Goal: Information Seeking & Learning: Check status

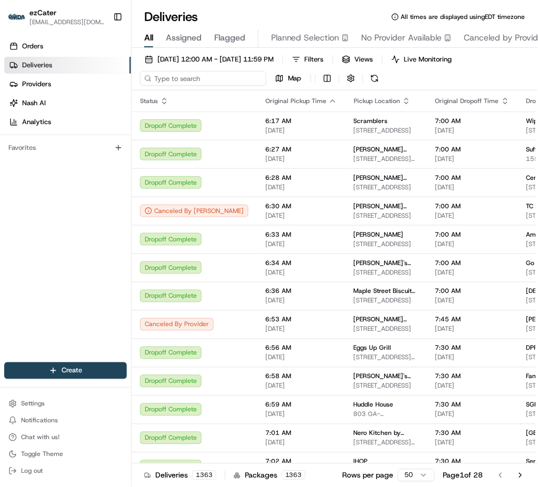
click at [166, 81] on input at bounding box center [203, 78] width 126 height 15
paste input "F7U5FR"
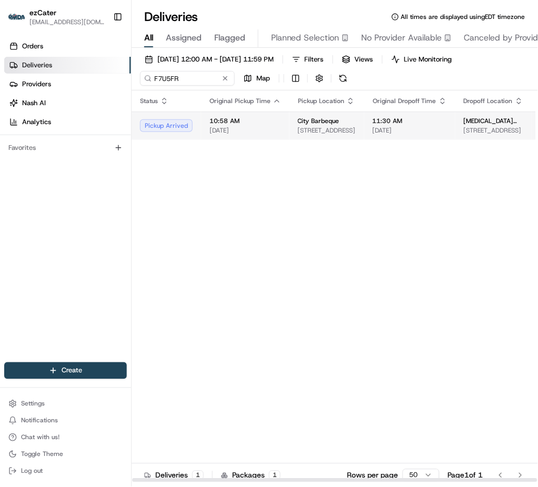
click at [221, 125] on span "10:58 AM" at bounding box center [245, 121] width 72 height 8
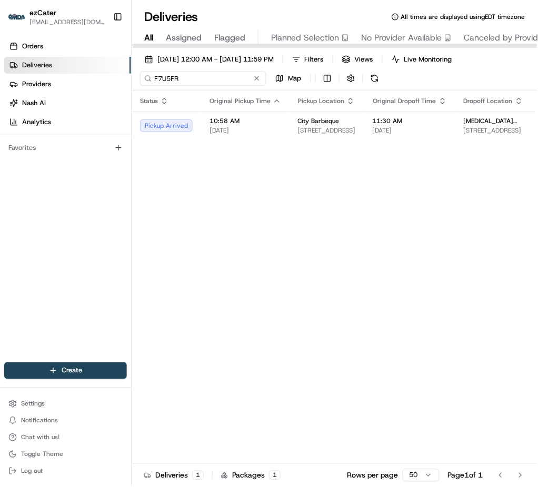
click at [167, 79] on input "F7U5FR" at bounding box center [203, 78] width 126 height 15
paste input "12Y6Y6"
click at [168, 75] on input "12Y6Y6" at bounding box center [203, 78] width 126 height 15
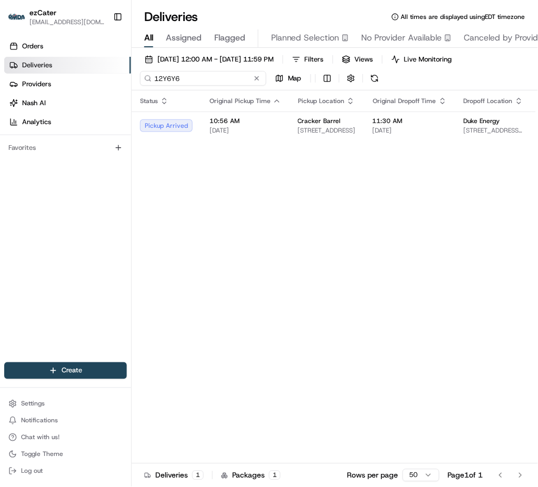
paste input "F7U5FR"
click at [161, 74] on input "F7U5FR" at bounding box center [203, 78] width 126 height 15
paste input "RYCXVT"
click at [162, 75] on input "RYCXVT" at bounding box center [203, 78] width 126 height 15
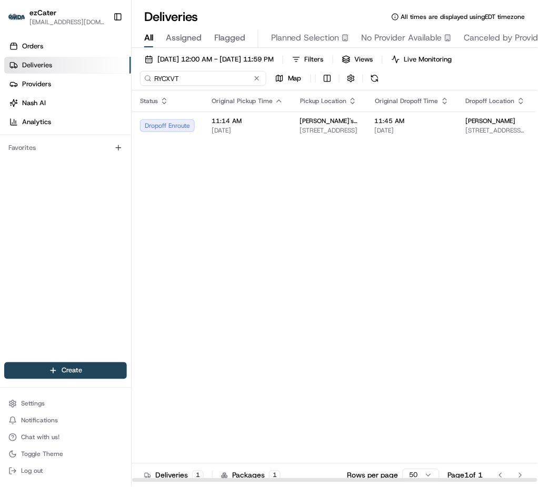
click at [162, 75] on input "RYCXVT" at bounding box center [203, 78] width 126 height 15
paste input "KXCXMJ"
click at [167, 76] on input "KXCXMJ" at bounding box center [203, 78] width 126 height 15
paste input "XJY5A9"
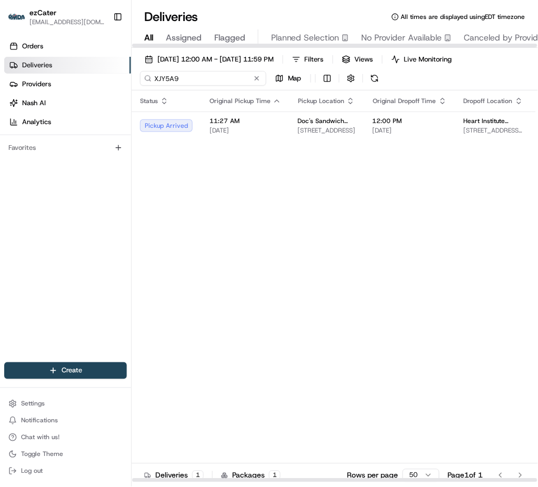
click at [160, 75] on input "XJY5A9" at bounding box center [203, 78] width 126 height 15
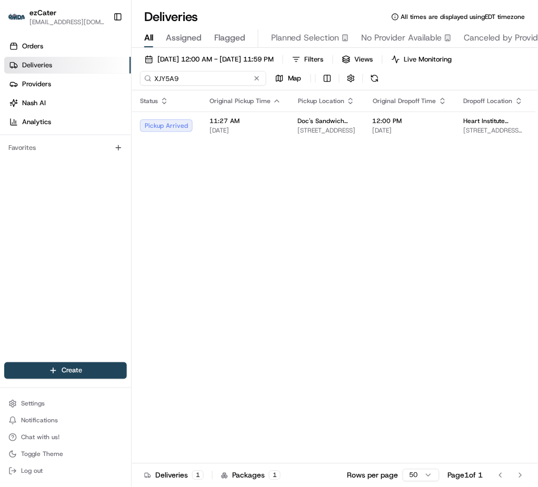
paste input "MAAG0C"
click at [172, 78] on input "MAAG0C" at bounding box center [203, 78] width 126 height 15
paste input "ZEWM86"
click at [163, 73] on input "ZEWM8" at bounding box center [203, 78] width 126 height 15
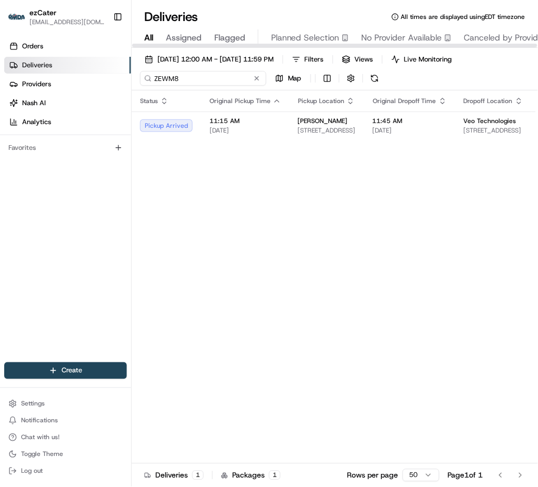
click at [163, 73] on input "ZEWM8" at bounding box center [203, 78] width 126 height 15
paste input "7743PQ"
click at [171, 81] on input "7743PQ" at bounding box center [203, 78] width 126 height 15
paste input "XJY5A9"
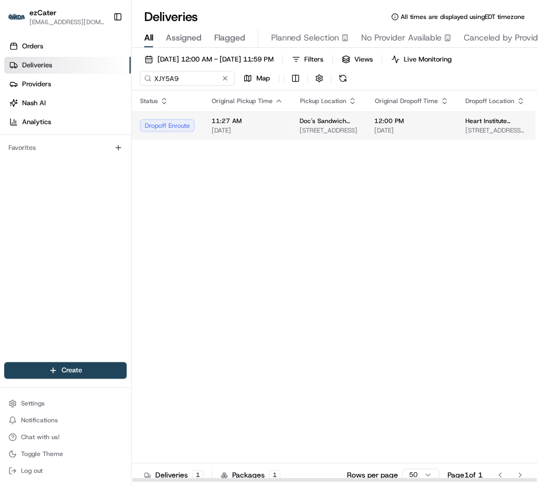
click at [253, 135] on td "11:27 AM 08/19/2025" at bounding box center [247, 126] width 88 height 28
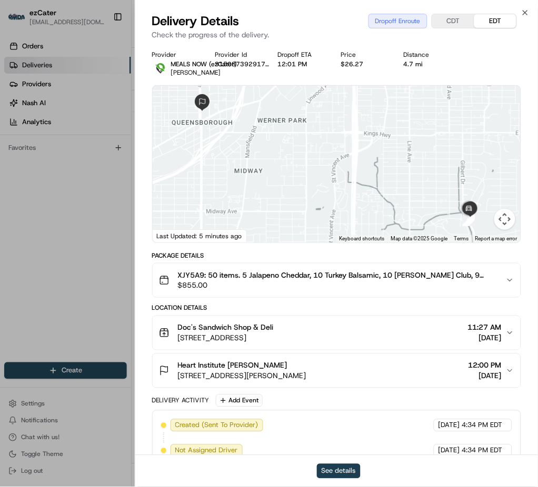
click at [335, 365] on button "See details" at bounding box center [339, 471] width 44 height 15
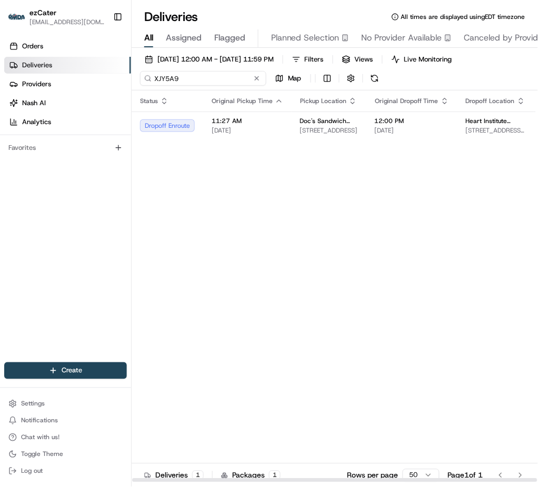
click at [164, 75] on input "XJY5A9" at bounding box center [203, 78] width 126 height 15
paste input "0YYXCV"
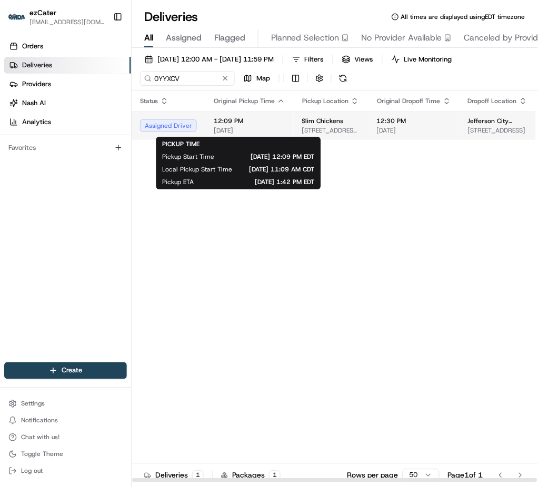
click at [246, 134] on span "[DATE]" at bounding box center [250, 130] width 72 height 8
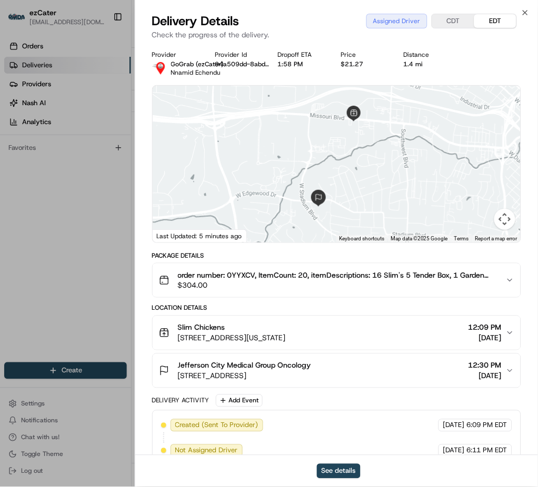
scroll to position [68, 0]
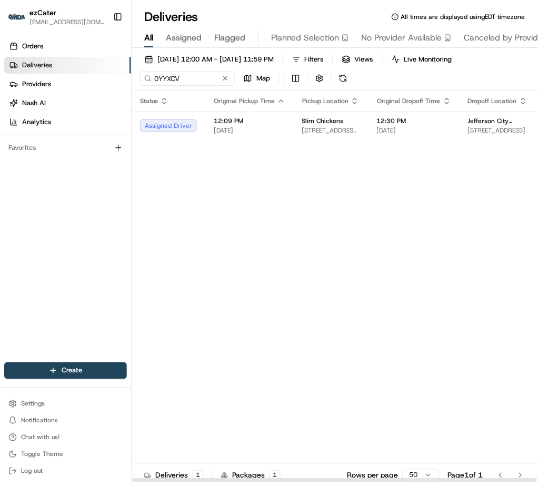
click at [163, 86] on div "08/19/2025 12:00 AM - 08/19/2025 11:59 PM Filters Views Live Monitoring 0YYXCV …" at bounding box center [335, 71] width 406 height 38
click at [165, 76] on input "0YYXCV" at bounding box center [203, 78] width 126 height 15
paste input "REL-YUR03T"
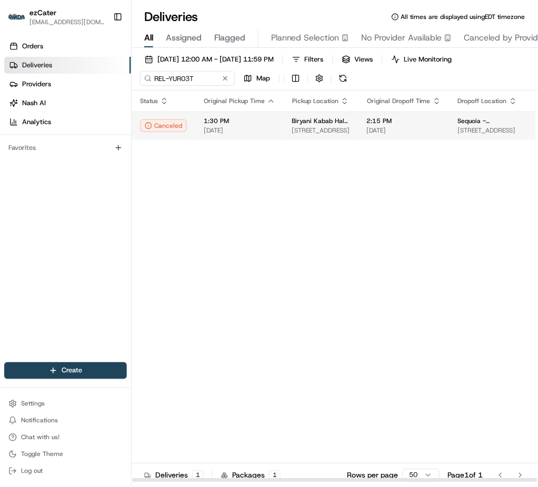
click at [285, 134] on td "Biryani Kabab Halal Indian and Pakistani Cuisine 377 13th St, Oakland, CA 94607…" at bounding box center [321, 126] width 75 height 28
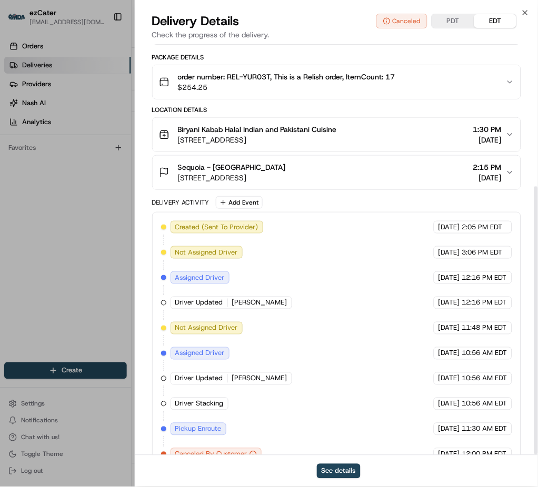
scroll to position [220, 0]
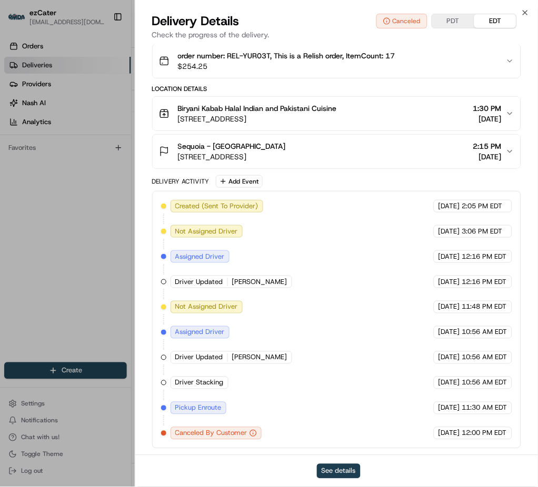
click at [337, 365] on button "See details" at bounding box center [339, 471] width 44 height 15
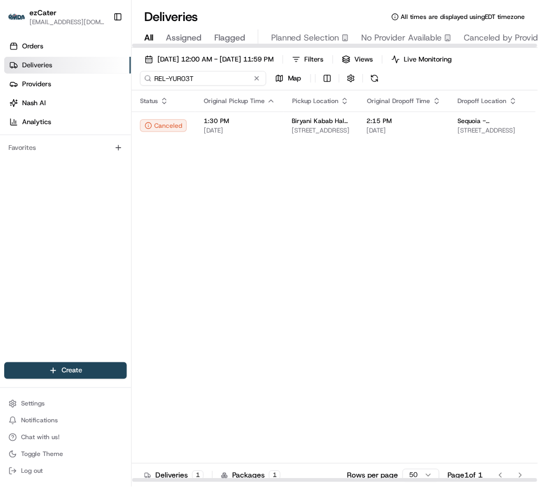
click at [164, 79] on input "REL-YUR03T" at bounding box center [203, 78] width 126 height 15
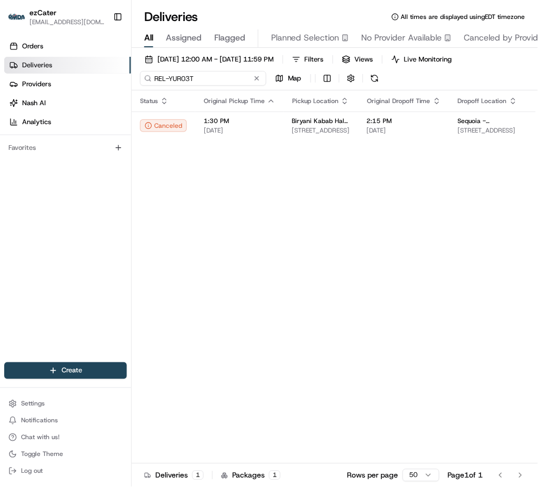
click at [164, 79] on input "REL-YUR03T" at bounding box center [203, 78] width 126 height 15
paste input "10HZ99"
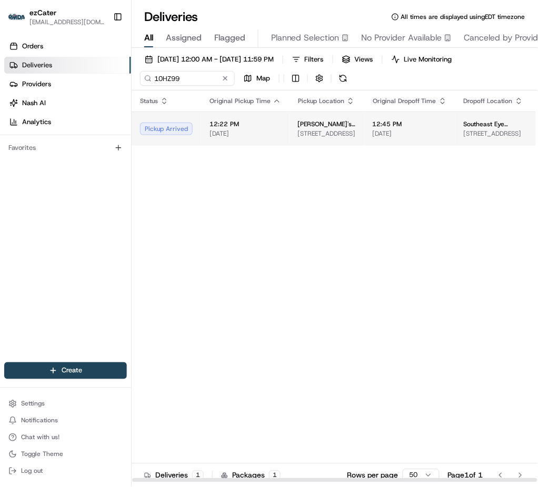
click at [236, 133] on span "[DATE]" at bounding box center [245, 133] width 72 height 8
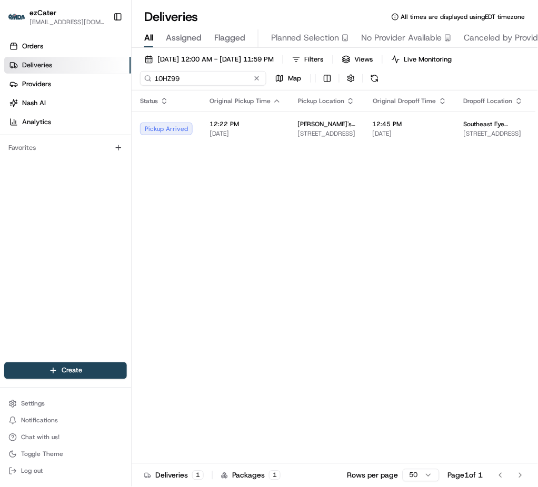
click at [166, 80] on input "10HZ99" at bounding box center [203, 78] width 126 height 15
paste input "ZEWM86"
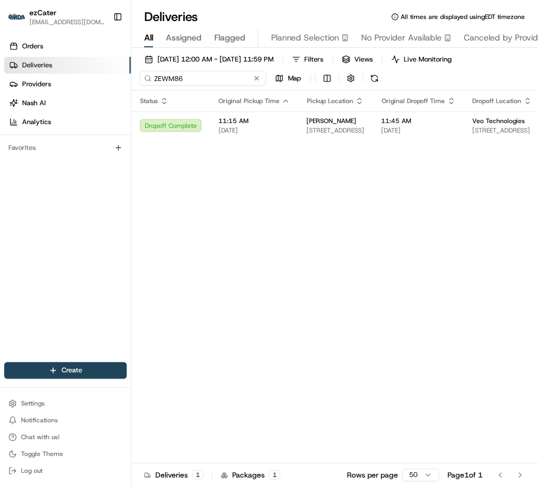
click at [167, 77] on input "ZEWM86" at bounding box center [203, 78] width 126 height 15
paste input "10HZ99"
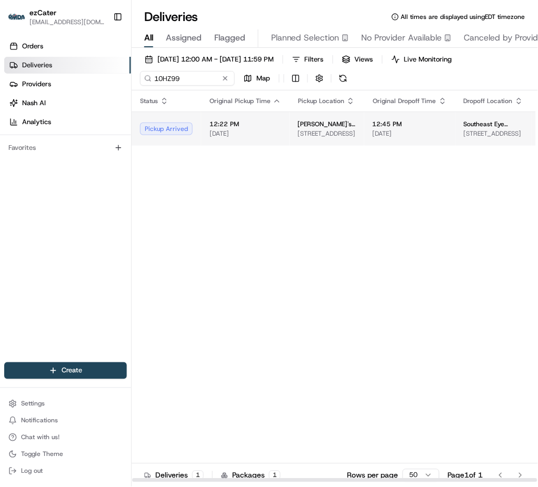
click at [216, 139] on td "12:22 PM [DATE]" at bounding box center [245, 129] width 88 height 34
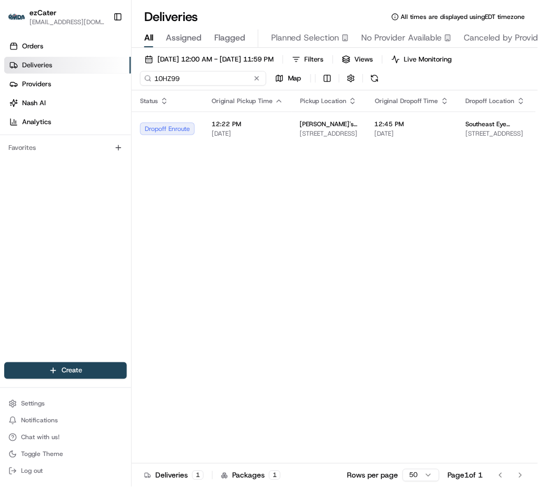
click at [158, 79] on input "10HZ99" at bounding box center [203, 78] width 126 height 15
paste input "ZJUCA6"
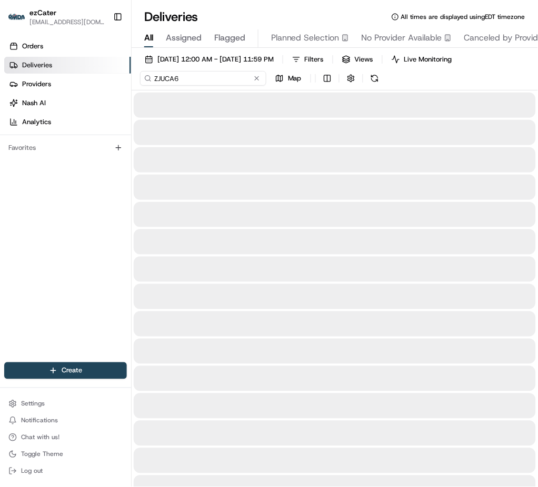
type input "ZJUCA6"
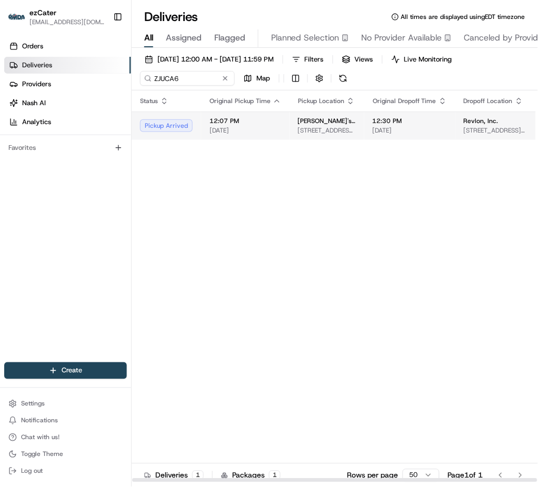
click at [233, 127] on span "[DATE]" at bounding box center [245, 130] width 72 height 8
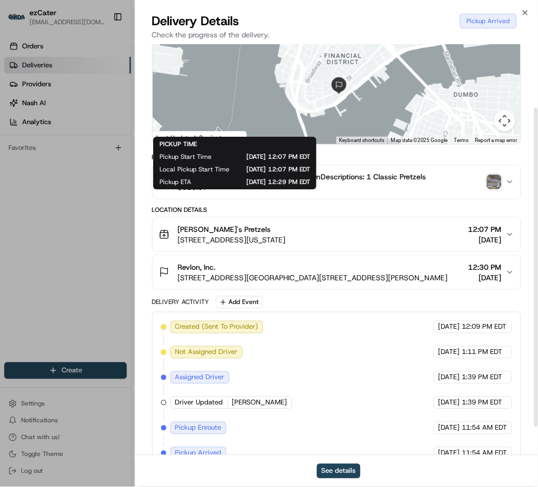
scroll to position [118, 0]
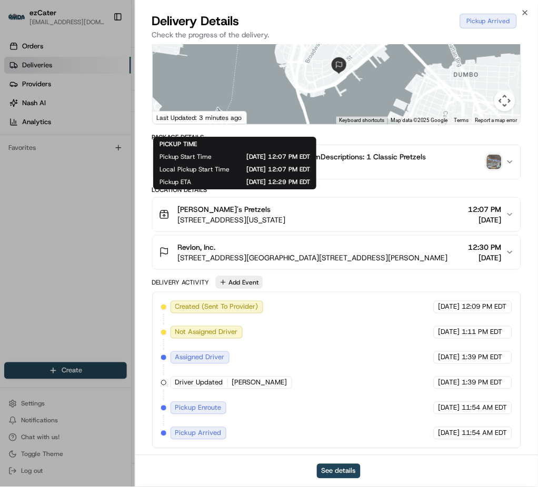
click at [230, 285] on button "Add Event" at bounding box center [239, 282] width 47 height 13
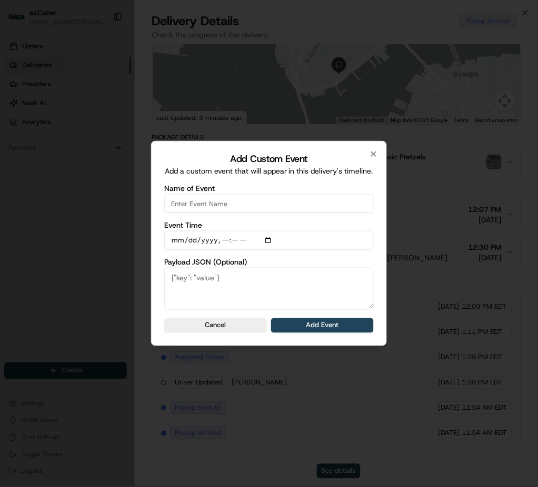
click at [225, 205] on input "Name of Event" at bounding box center [268, 203] width 209 height 19
type input "CP not ready"
click at [296, 329] on button "Add Event" at bounding box center [322, 325] width 103 height 15
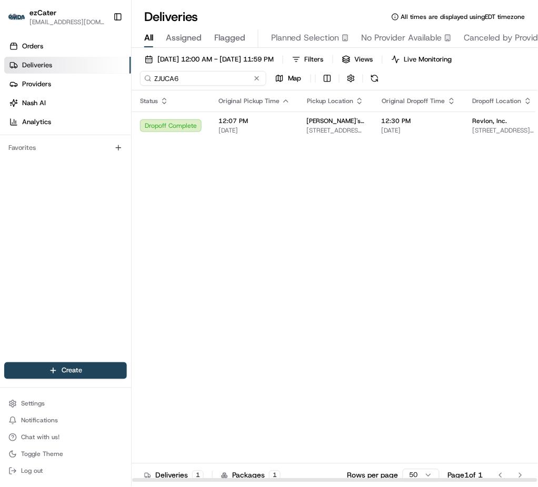
click at [153, 81] on input "ZJUCA6" at bounding box center [203, 78] width 126 height 15
paste input "40Z3JG"
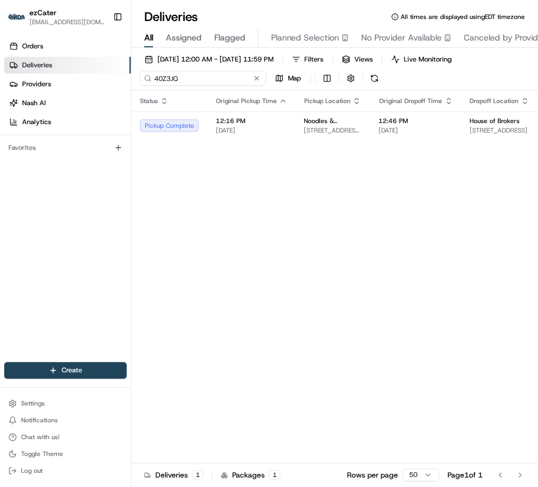
click at [157, 79] on input "40Z3JG" at bounding box center [203, 78] width 126 height 15
paste input "FW61AA"
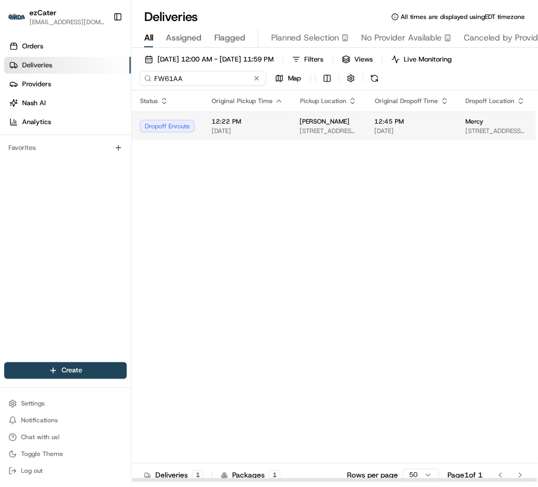
type input "FW61AA"
click at [258, 135] on td "12:22 PM [DATE]" at bounding box center [247, 126] width 88 height 29
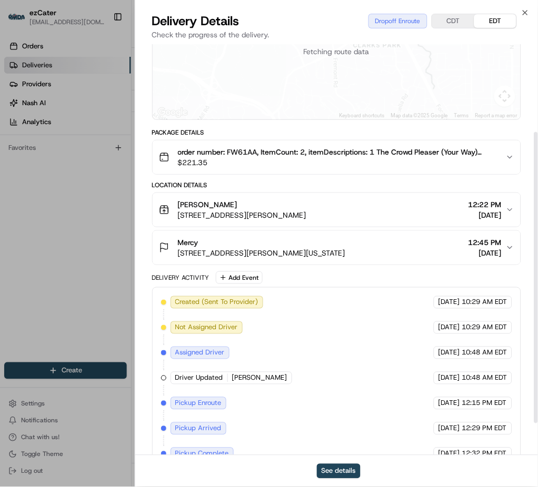
scroll to position [125, 0]
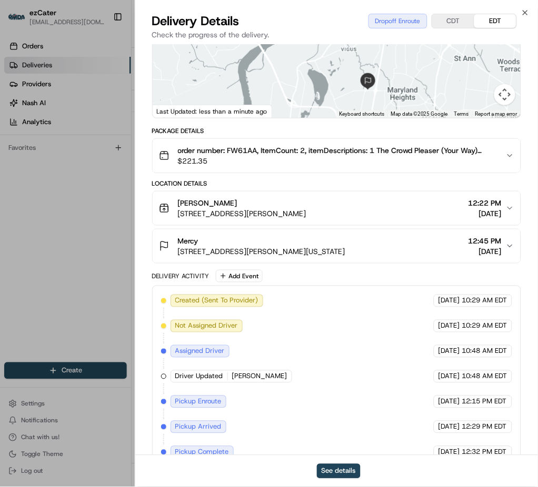
click at [506, 247] on icon "button" at bounding box center [510, 246] width 8 height 8
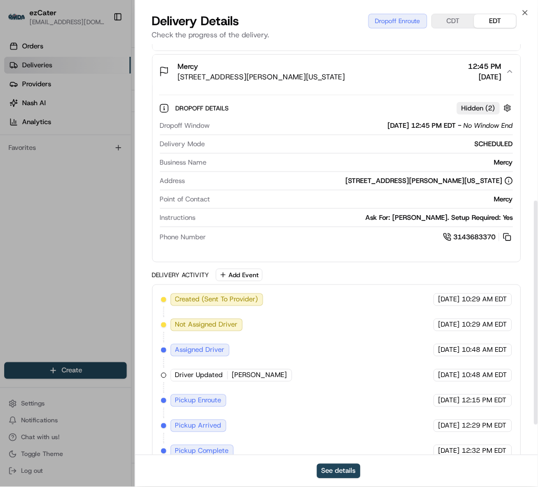
scroll to position [285, 0]
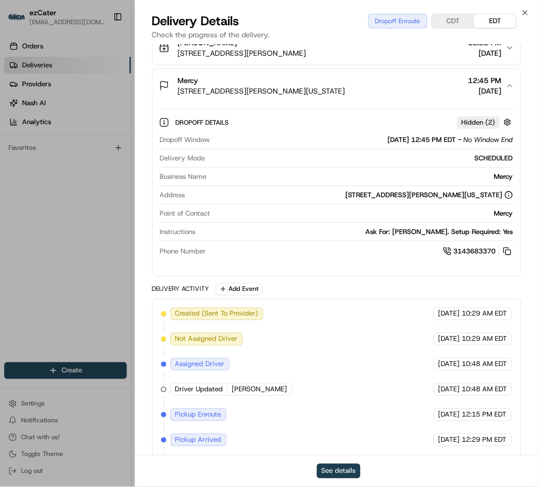
click at [334, 365] on button "See details" at bounding box center [339, 471] width 44 height 15
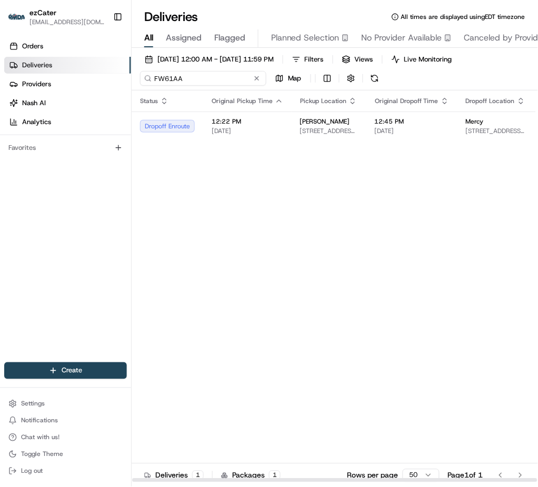
click at [165, 75] on input "FW61AA" at bounding box center [203, 78] width 126 height 15
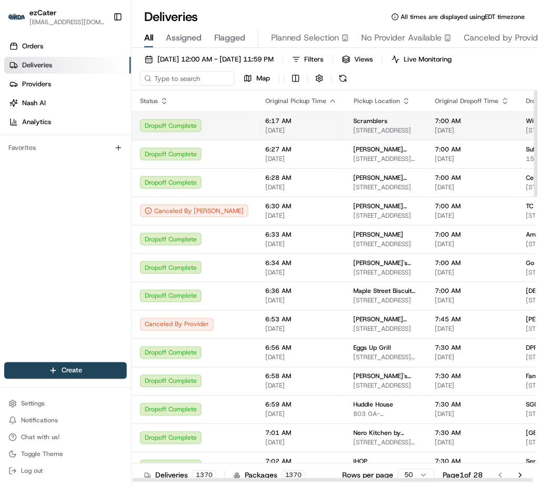
click at [271, 130] on span "[DATE]" at bounding box center [301, 130] width 72 height 8
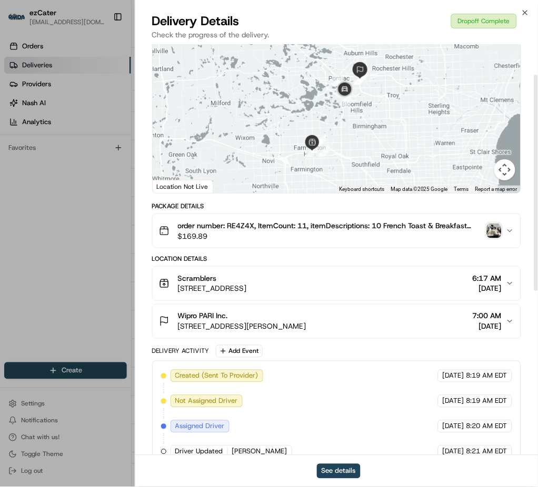
scroll to position [59, 0]
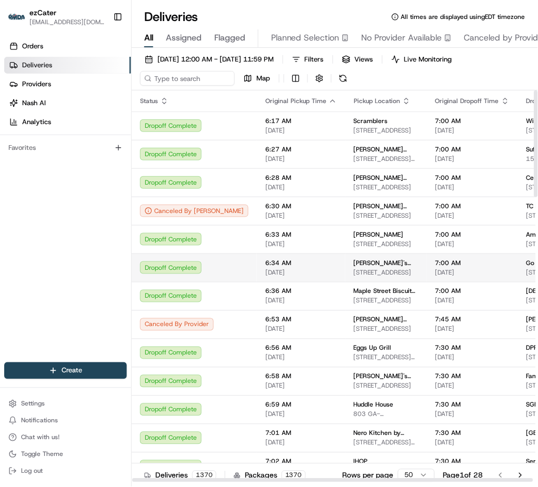
click at [265, 269] on span "[DATE]" at bounding box center [301, 272] width 72 height 8
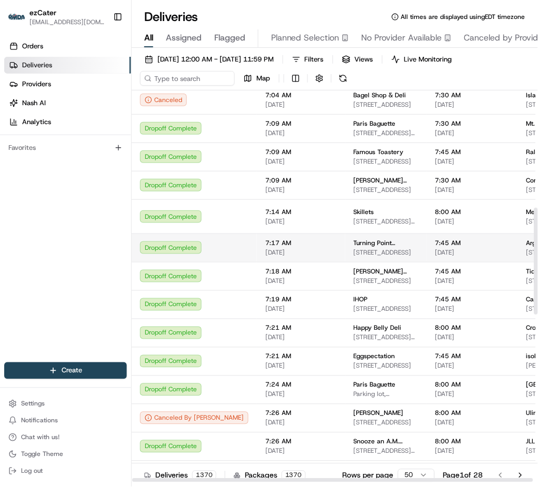
scroll to position [433, 0]
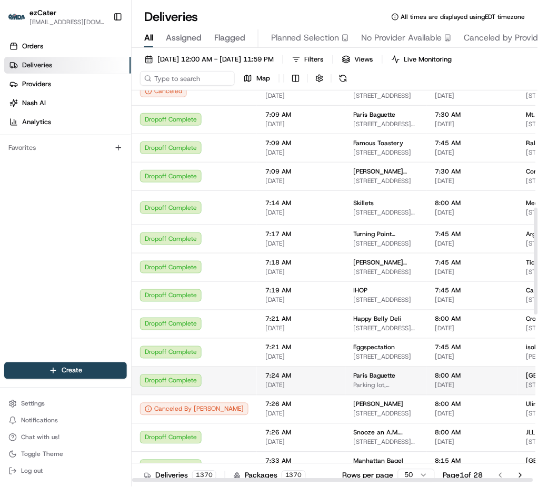
click at [265, 365] on span "7:24 AM" at bounding box center [301, 376] width 72 height 8
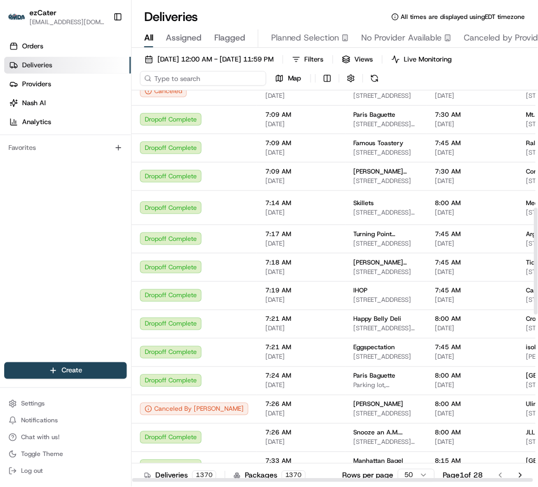
click at [172, 78] on input at bounding box center [203, 78] width 126 height 15
paste input "REZ-FJA"
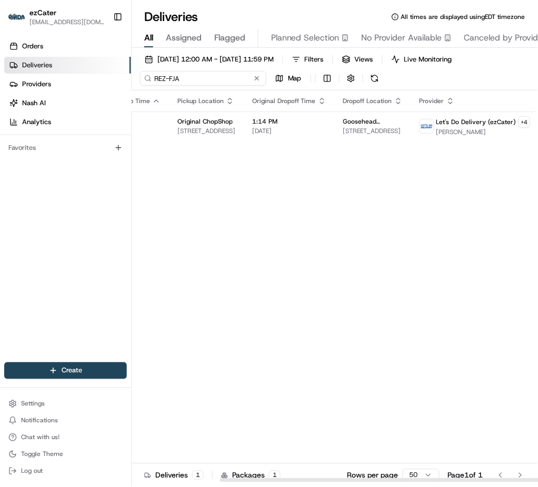
scroll to position [0, 120]
type input "REZ-FJA"
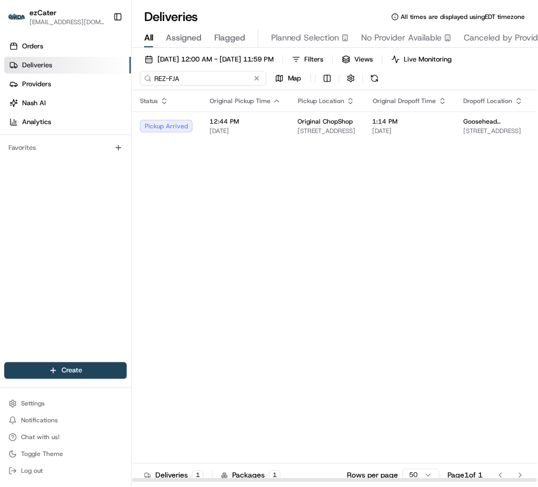
click at [190, 81] on input "REZ-FJA" at bounding box center [203, 78] width 126 height 15
click at [165, 76] on input "REZ-FJA" at bounding box center [203, 78] width 126 height 15
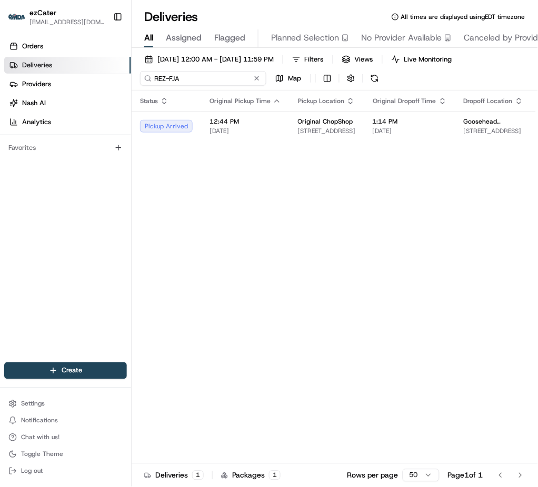
click at [165, 76] on input "REZ-FJA" at bounding box center [203, 78] width 126 height 15
paste input "M8E-KP1"
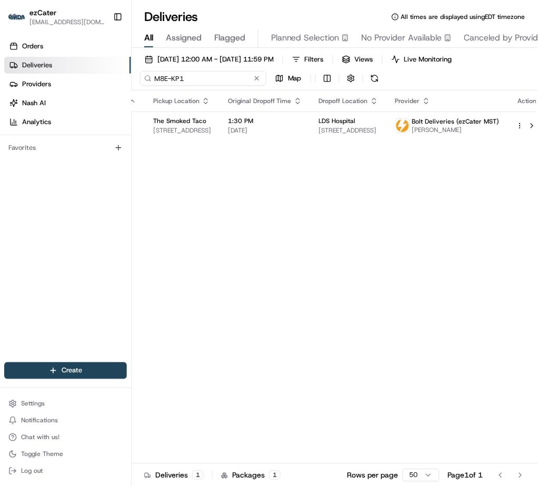
scroll to position [0, 146]
click at [170, 77] on input "M8E-KP1" at bounding box center [203, 78] width 126 height 15
paste input "GFEPR6"
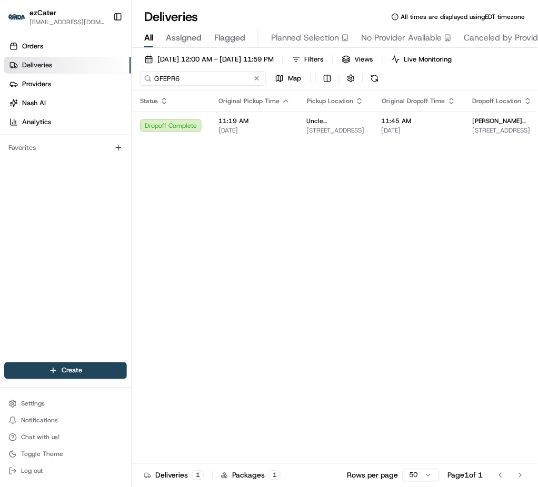
click at [171, 78] on input "GFEPR6" at bounding box center [203, 78] width 126 height 15
paste input "12Y6Y"
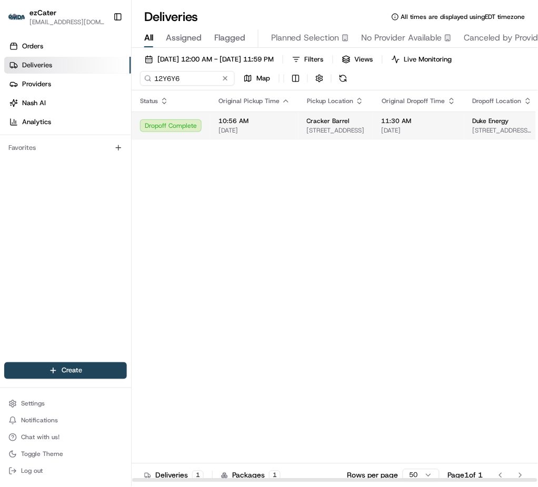
click at [279, 134] on span "[DATE]" at bounding box center [254, 130] width 72 height 8
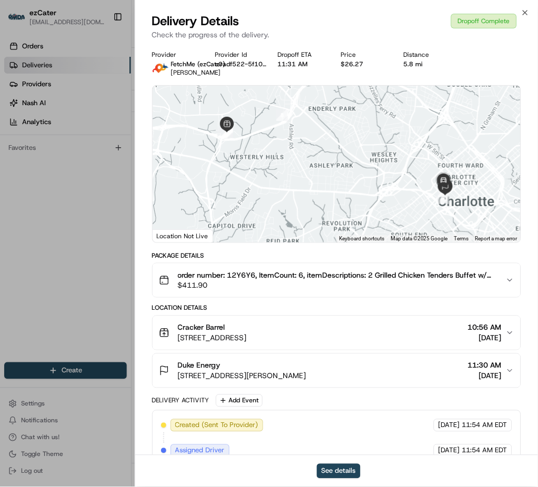
scroll to position [270, 0]
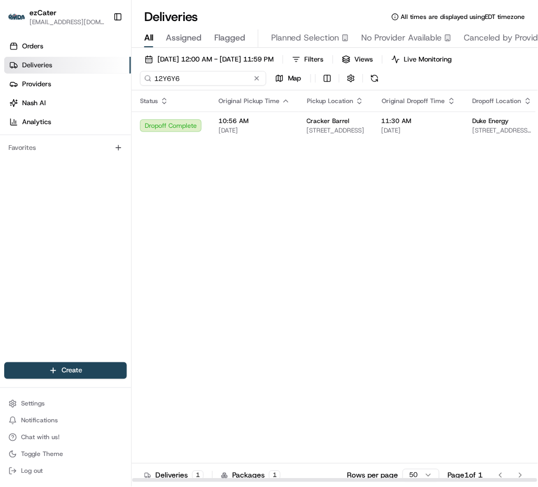
click at [163, 74] on input "12Y6Y6" at bounding box center [203, 78] width 126 height 15
paste input "6KYVJJ"
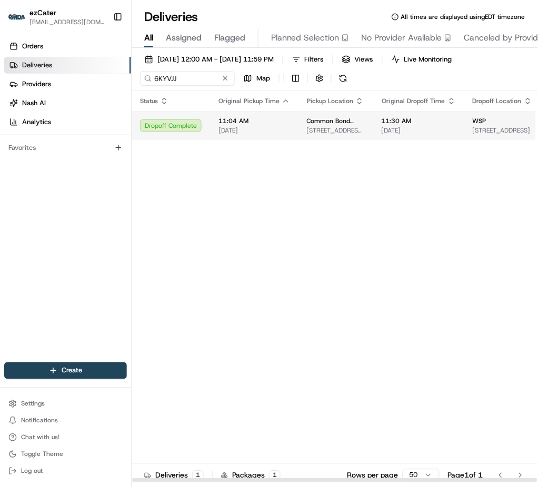
click at [252, 133] on span "[DATE]" at bounding box center [254, 130] width 72 height 8
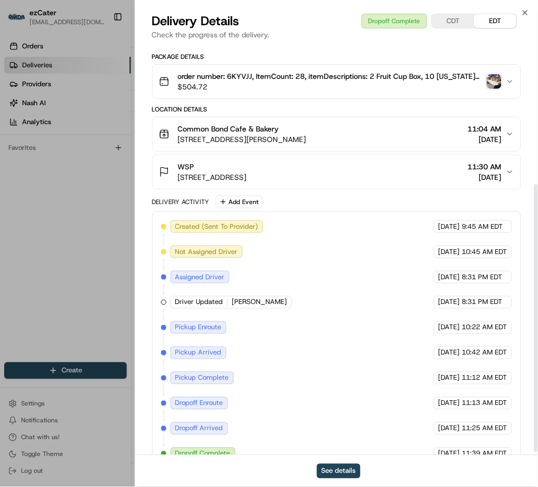
scroll to position [220, 0]
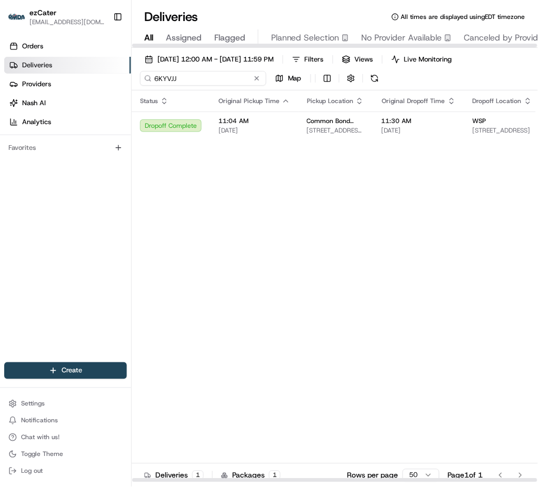
click at [168, 85] on input "6KYVJJ" at bounding box center [203, 78] width 126 height 15
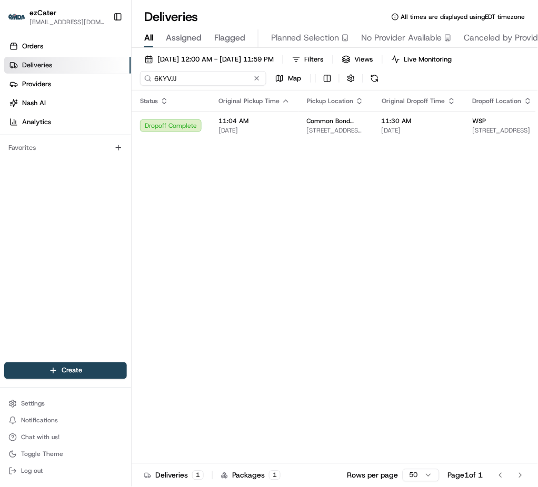
paste input "KXCXM"
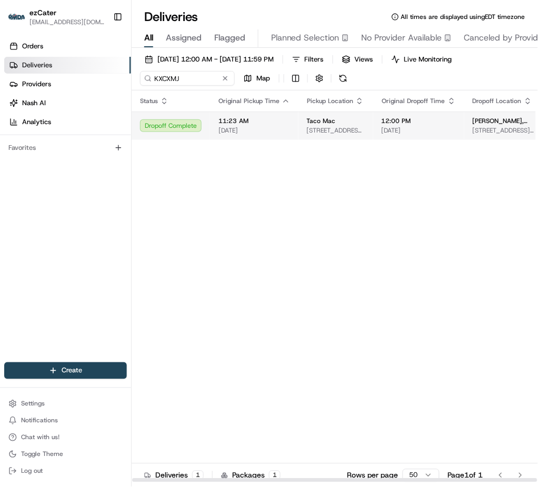
click at [243, 124] on span "11:23 AM" at bounding box center [254, 121] width 72 height 8
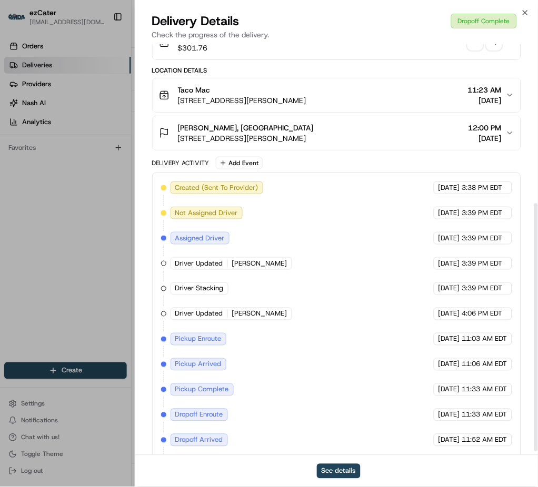
scroll to position [270, 0]
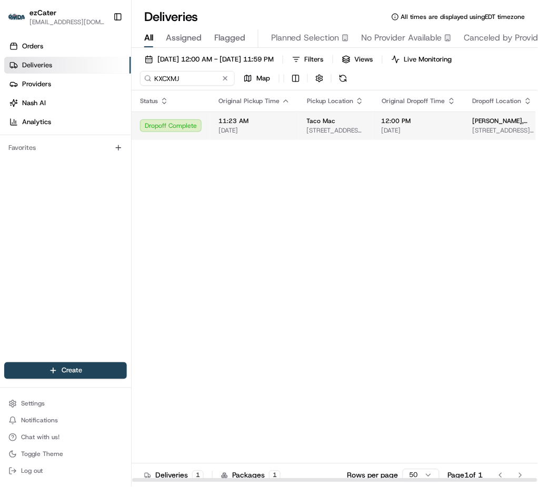
click at [237, 122] on span "11:23 AM" at bounding box center [254, 121] width 72 height 8
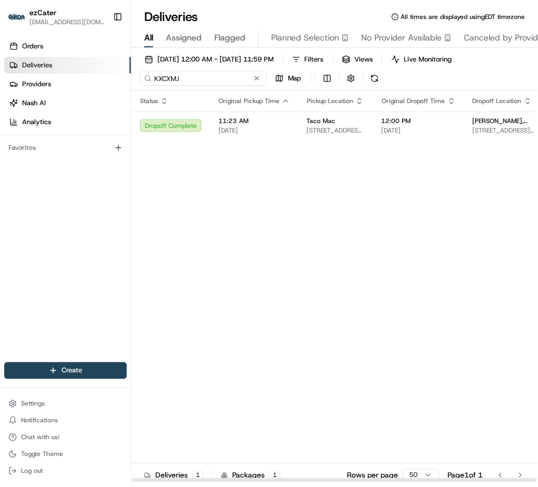
click at [163, 79] on input "KXCXMJ" at bounding box center [203, 78] width 126 height 15
paste input "XJY5A9"
click at [156, 73] on input "XJY5A9" at bounding box center [203, 78] width 126 height 15
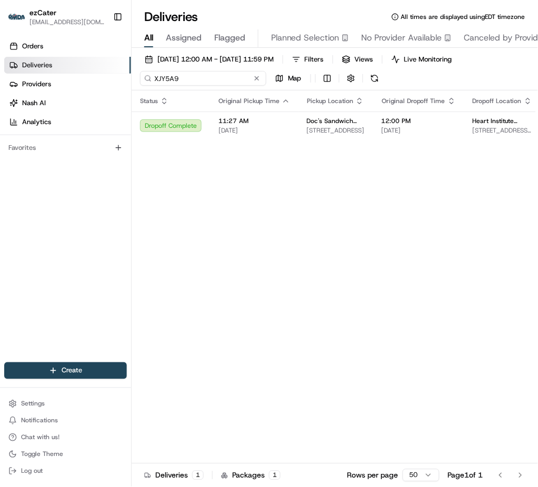
paste input "1PF-JWU"
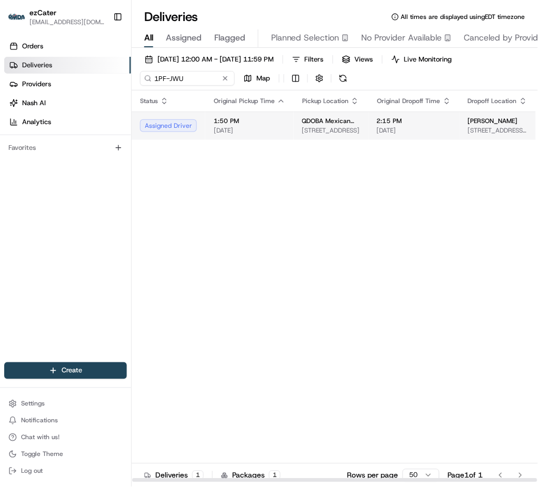
click at [229, 138] on td "1:50 PM [DATE]" at bounding box center [249, 126] width 88 height 28
click at [262, 137] on td "1:50 PM [DATE]" at bounding box center [249, 126] width 88 height 28
click at [217, 123] on span "1:50 PM" at bounding box center [250, 121] width 72 height 8
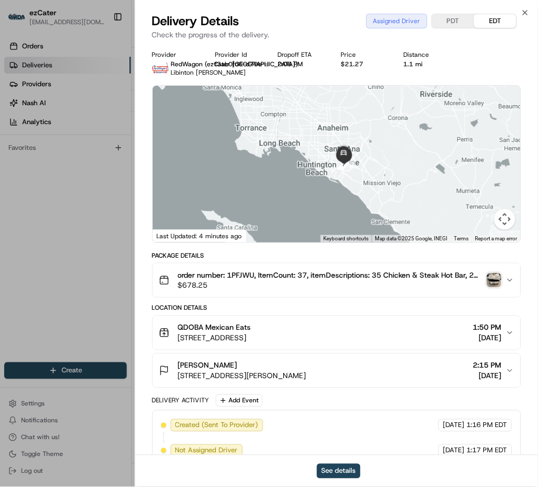
drag, startPoint x: 410, startPoint y: 211, endPoint x: 382, endPoint y: 157, distance: 60.5
click at [382, 157] on div at bounding box center [337, 164] width 368 height 157
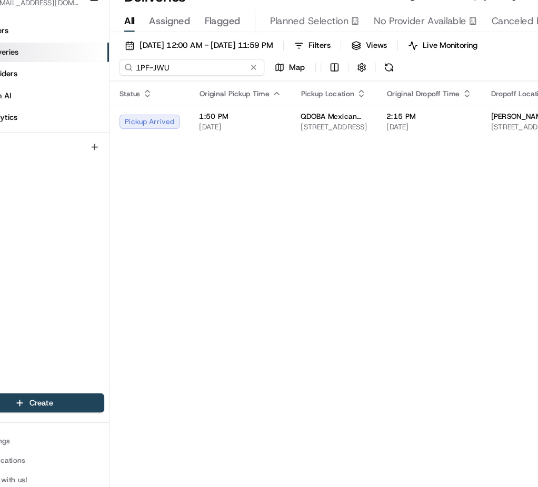
click at [159, 73] on input "1PF-JWU" at bounding box center [203, 78] width 126 height 15
paste input "XJY5A9"
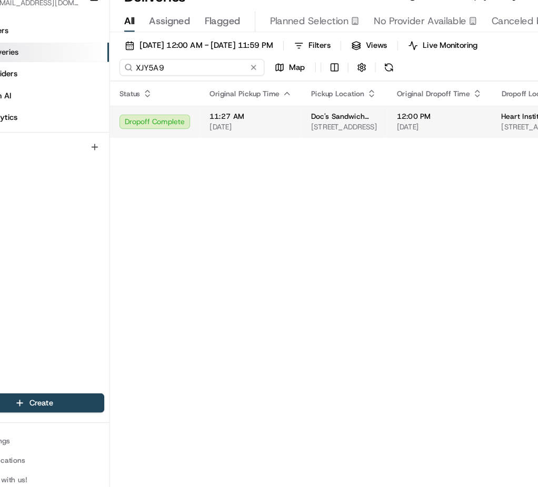
type input "XJY5A9"
click at [234, 134] on span "[DATE]" at bounding box center [254, 130] width 72 height 8
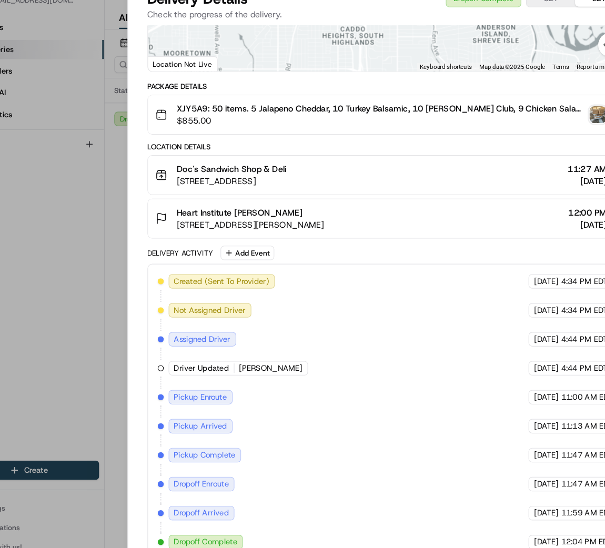
scroll to position [160, 0]
drag, startPoint x: 467, startPoint y: 27, endPoint x: 90, endPoint y: 277, distance: 452.4
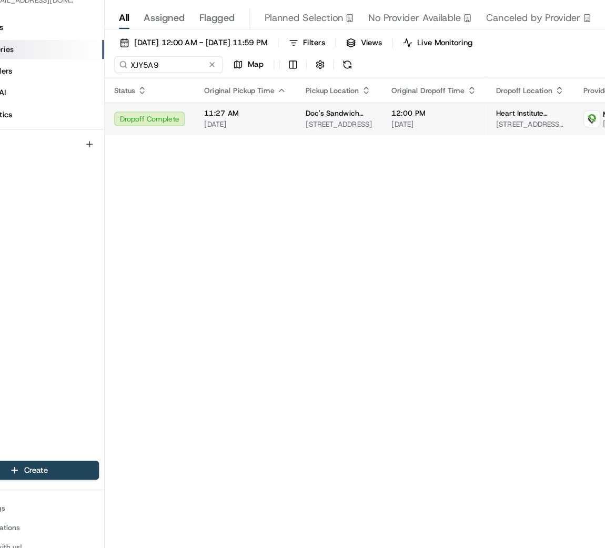
click at [240, 124] on span "11:27 AM" at bounding box center [254, 121] width 72 height 8
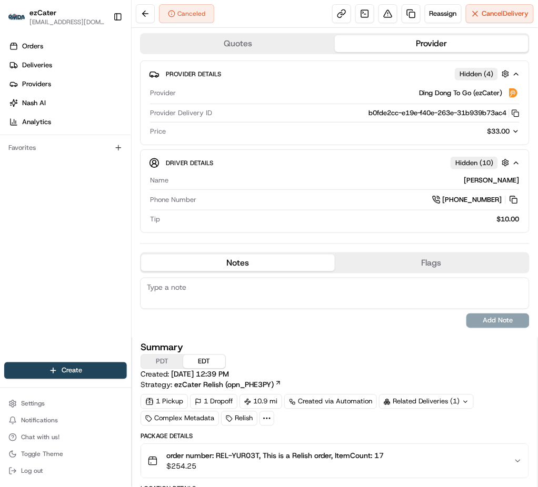
click at [488, 132] on span "$33.00" at bounding box center [498, 131] width 23 height 9
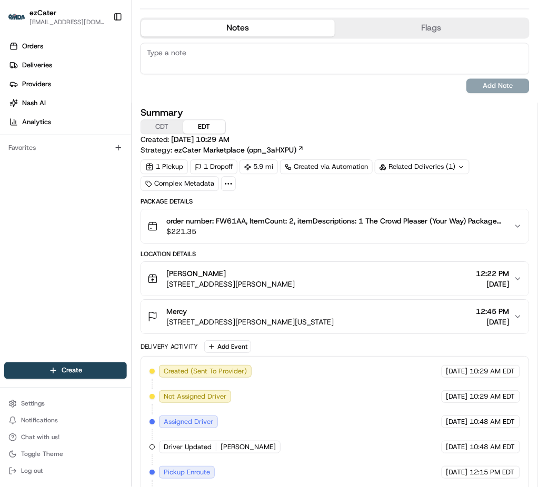
scroll to position [305, 0]
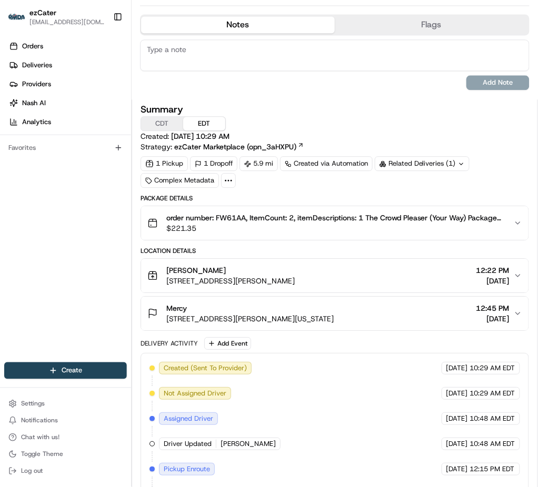
click at [374, 224] on span "$221.35" at bounding box center [335, 228] width 339 height 11
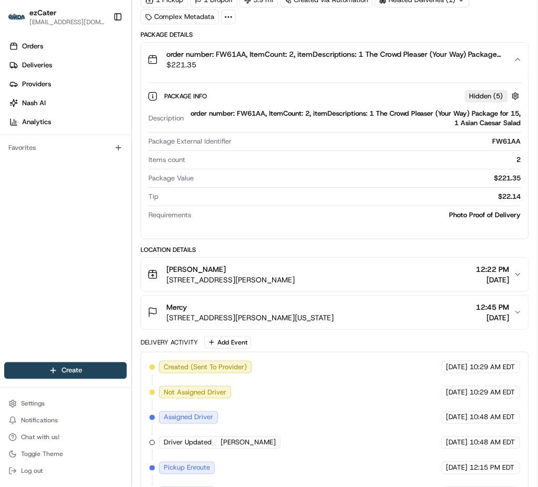
scroll to position [470, 0]
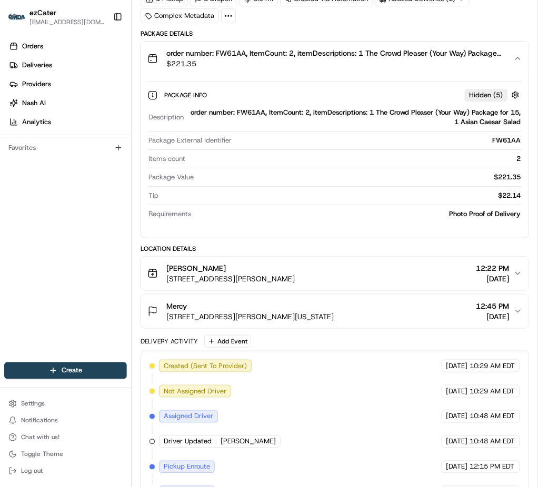
click at [363, 310] on div "Mercy [STREET_ADDRESS][PERSON_NAME][US_STATE] 12:45 PM [DATE]" at bounding box center [330, 311] width 366 height 21
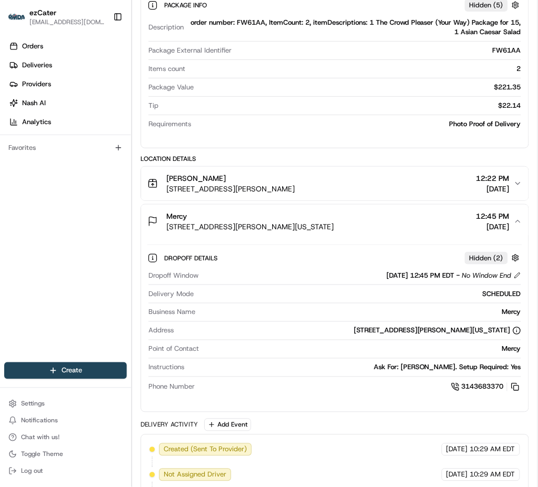
scroll to position [577, 0]
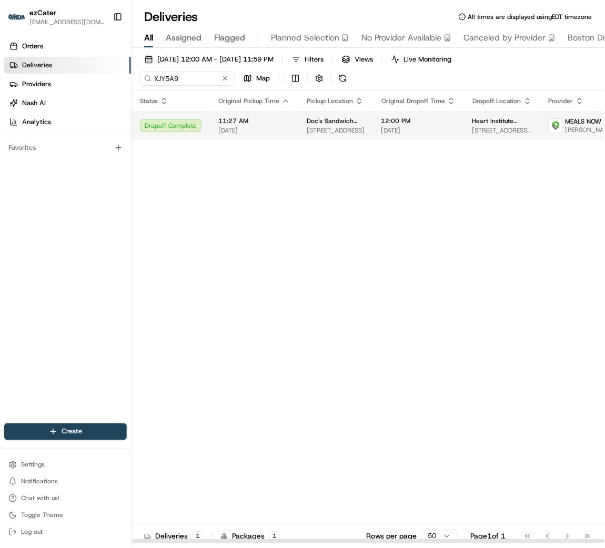
click at [394, 132] on span "[DATE]" at bounding box center [418, 130] width 74 height 8
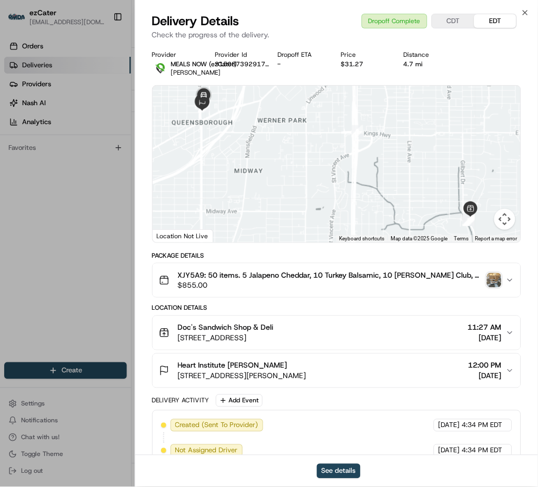
drag, startPoint x: 592, startPoint y: 5, endPoint x: 247, endPoint y: 353, distance: 489.6
click at [247, 353] on div "Location Details Doc's Sandwich Shop & Deli [STREET_ADDRESS] 11:27 AM [DATE] He…" at bounding box center [336, 346] width 369 height 84
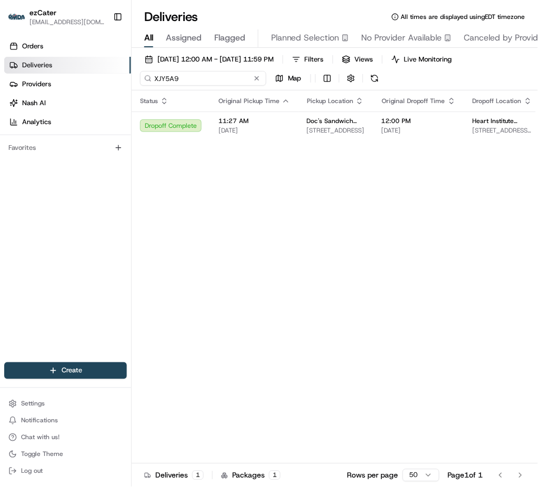
click at [161, 73] on input "XJY5A9" at bounding box center [203, 78] width 126 height 15
paste input "25XX70"
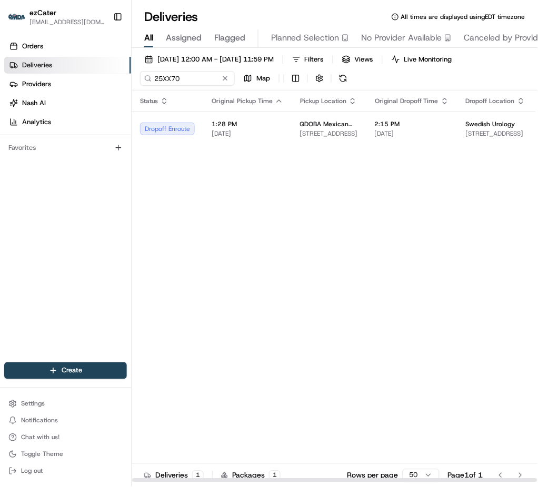
click at [224, 117] on td "1:28 PM [DATE]" at bounding box center [247, 129] width 88 height 34
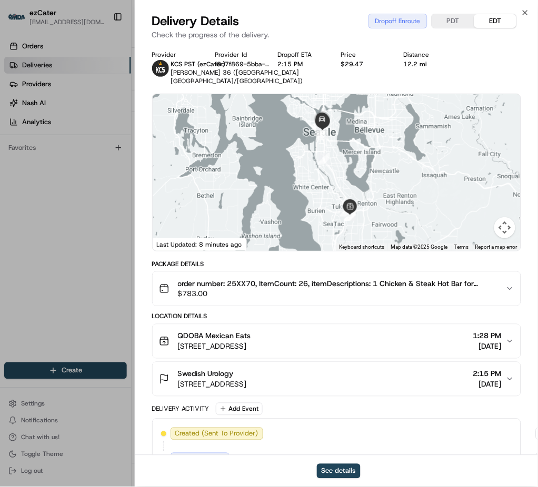
click at [473, 390] on span "[DATE]" at bounding box center [487, 384] width 28 height 11
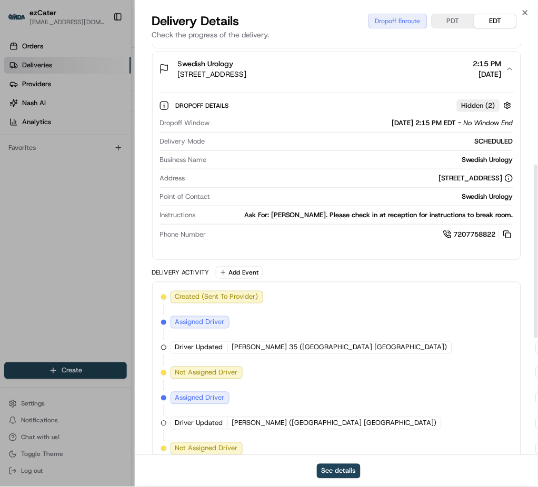
scroll to position [283, 0]
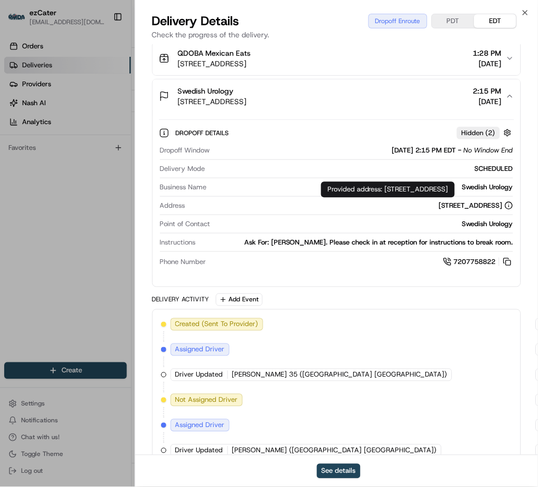
click at [439, 210] on div "[STREET_ADDRESS]" at bounding box center [476, 205] width 74 height 9
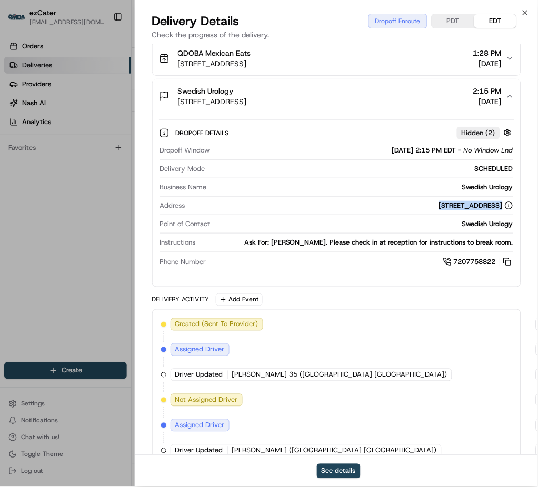
click at [439, 210] on div "[STREET_ADDRESS]" at bounding box center [476, 205] width 74 height 9
click at [456, 210] on div "[STREET_ADDRESS]" at bounding box center [476, 205] width 74 height 9
drag, startPoint x: 386, startPoint y: 211, endPoint x: 421, endPoint y: 215, distance: 34.9
click at [439, 210] on div "[STREET_ADDRESS]" at bounding box center [476, 205] width 74 height 9
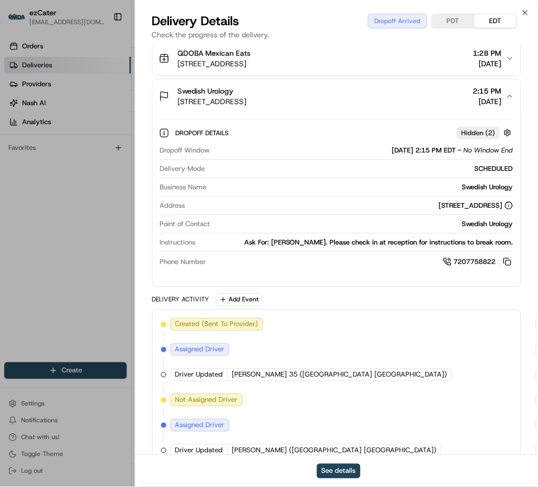
copy div "Suite 1400"
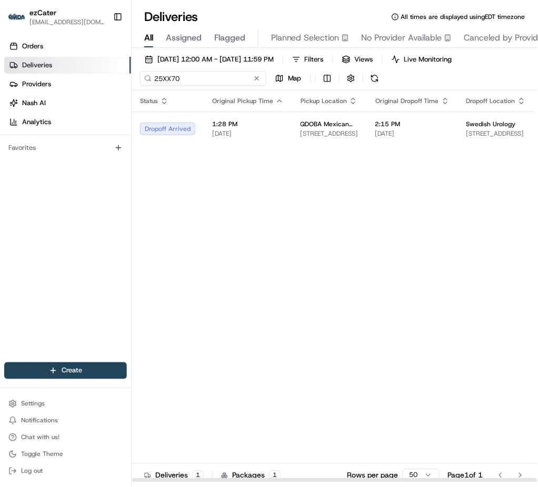
click at [163, 80] on input "25XX70" at bounding box center [203, 78] width 126 height 15
paste input "ZEWM86"
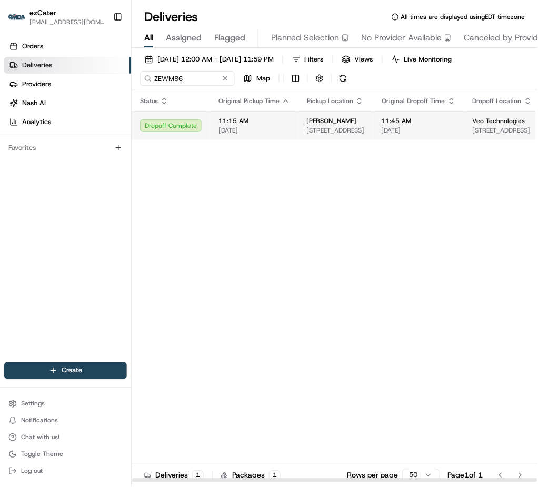
click at [212, 126] on td "11:15 AM [DATE]" at bounding box center [254, 126] width 88 height 28
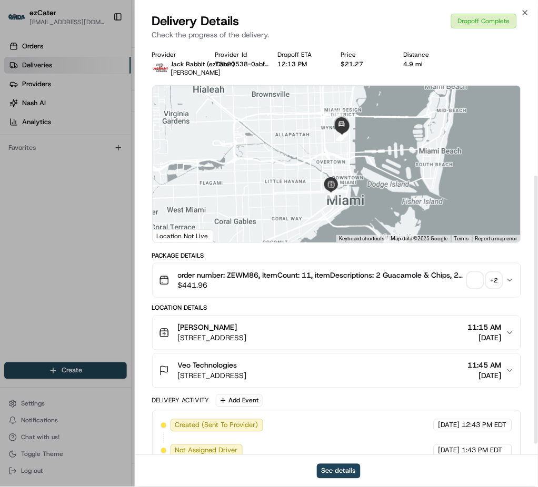
scroll to position [220, 0]
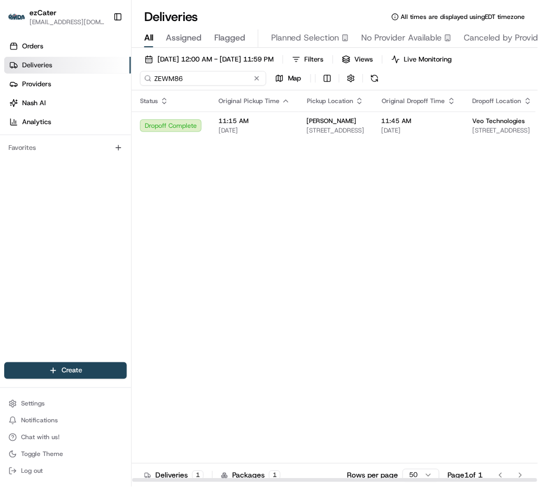
click at [166, 77] on input "ZEWM86" at bounding box center [203, 78] width 126 height 15
paste input "REL-9AVQ32"
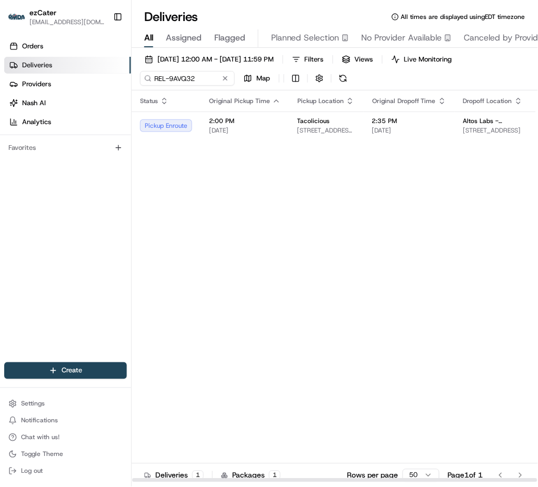
click at [190, 129] on div "Pickup Enroute" at bounding box center [166, 125] width 52 height 13
click at [155, 83] on input "REL-9AVQ32" at bounding box center [203, 78] width 126 height 15
paste input "FWAJF"
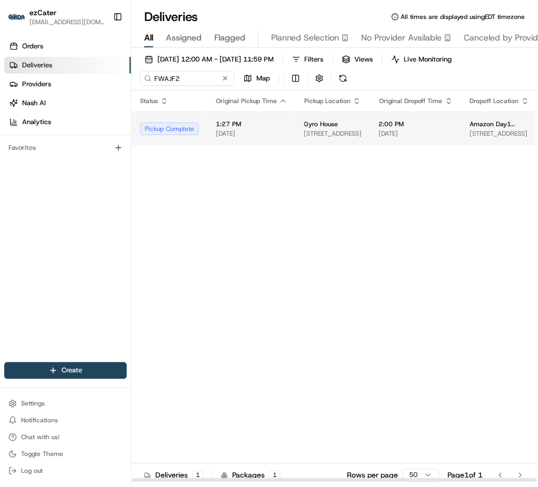
click at [242, 130] on span "[DATE]" at bounding box center [252, 133] width 72 height 8
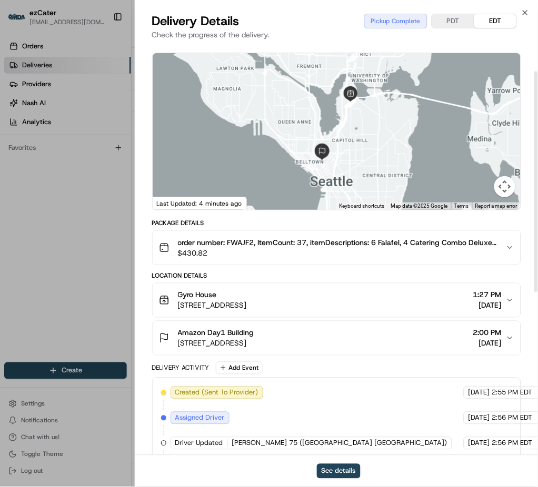
scroll to position [51, 0]
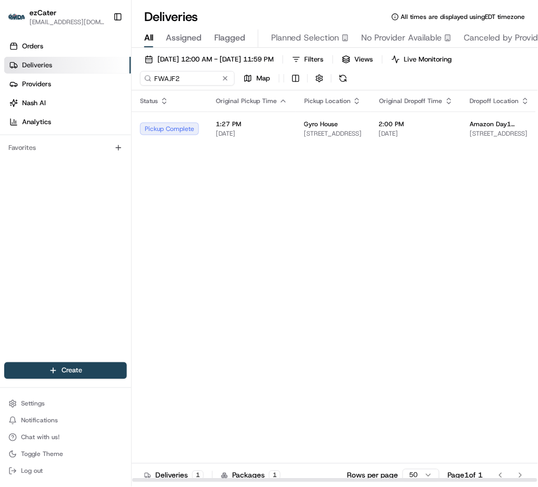
click at [169, 71] on div "FWAJF2" at bounding box center [187, 78] width 95 height 15
click at [157, 81] on input "FWAJF2" at bounding box center [203, 78] width 126 height 15
paste input "G6CC8C"
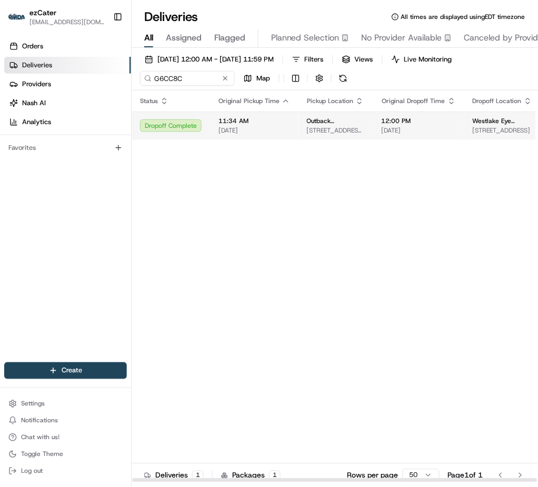
click at [194, 124] on div "Dropoff Complete" at bounding box center [171, 125] width 62 height 13
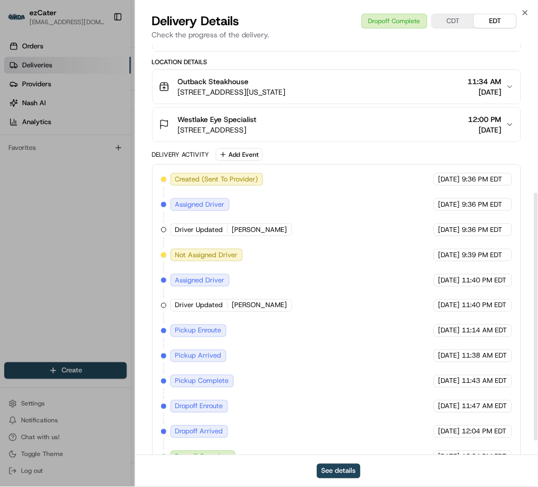
scroll to position [270, 0]
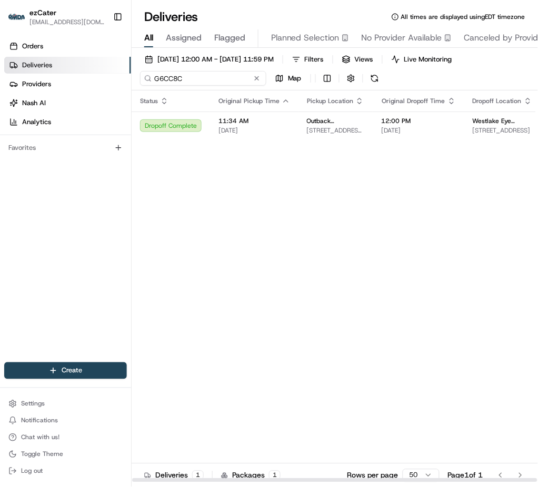
click at [162, 74] on input "G6CC8C" at bounding box center [203, 78] width 126 height 15
paste input "FV3U45"
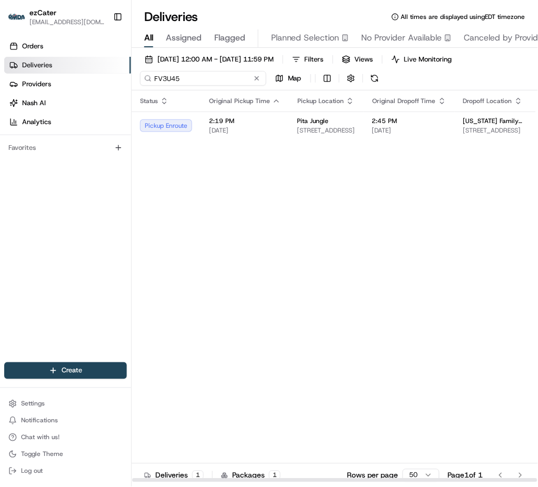
click at [166, 82] on input "FV3U45" at bounding box center [203, 78] width 126 height 15
paste input "1PF-JWU"
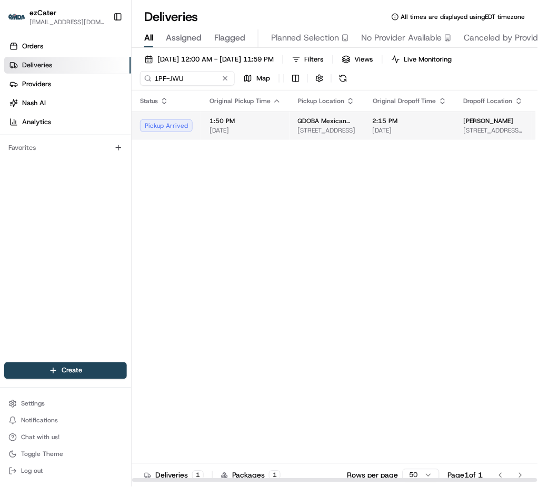
click at [229, 137] on td "1:50 PM [DATE]" at bounding box center [245, 126] width 88 height 28
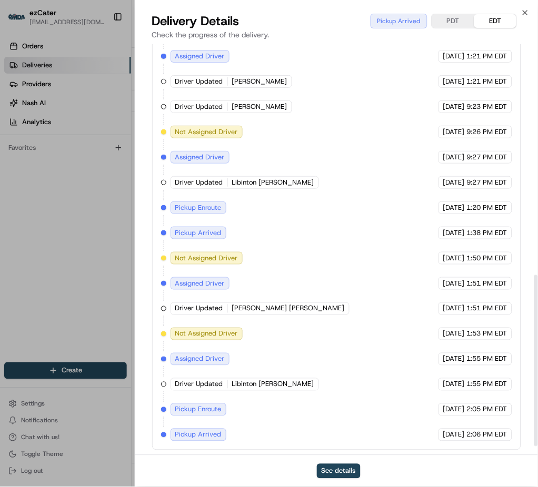
scroll to position [574, 0]
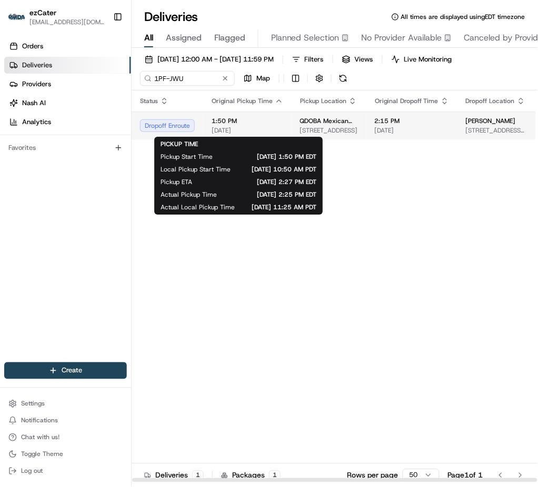
click at [225, 126] on span "[DATE]" at bounding box center [248, 130] width 72 height 8
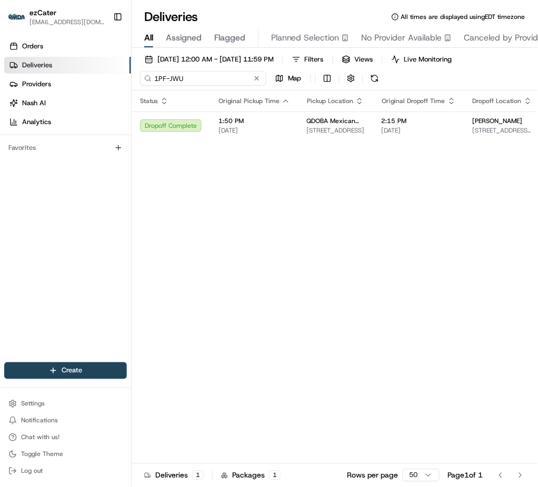
click at [166, 79] on input "1PF-JWU" at bounding box center [203, 78] width 126 height 15
paste input "9AVQ32"
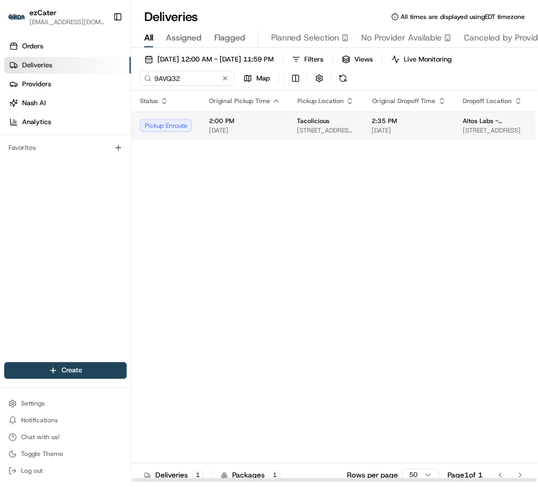
click at [258, 134] on span "[DATE]" at bounding box center [245, 130] width 72 height 8
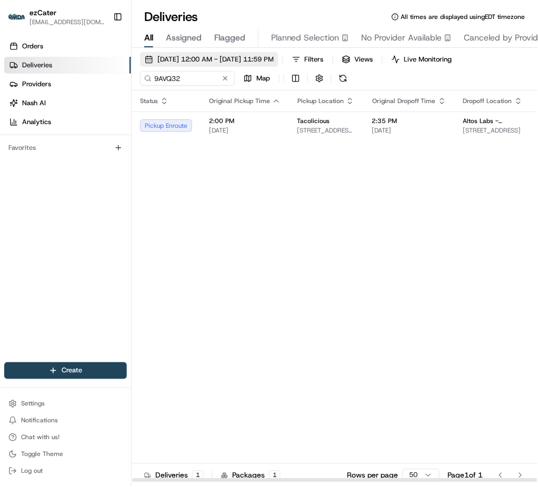
click at [165, 66] on button "[DATE] 12:00 AM - [DATE] 11:59 PM" at bounding box center [209, 59] width 138 height 15
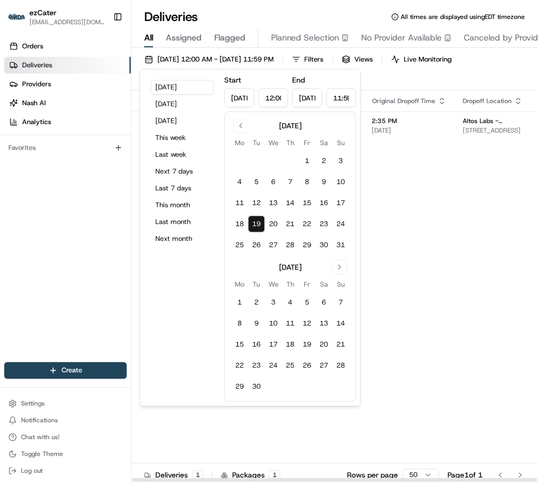
click at [105, 183] on div "Orders Deliveries Providers [PERSON_NAME] Analytics Favorites" at bounding box center [65, 201] width 131 height 335
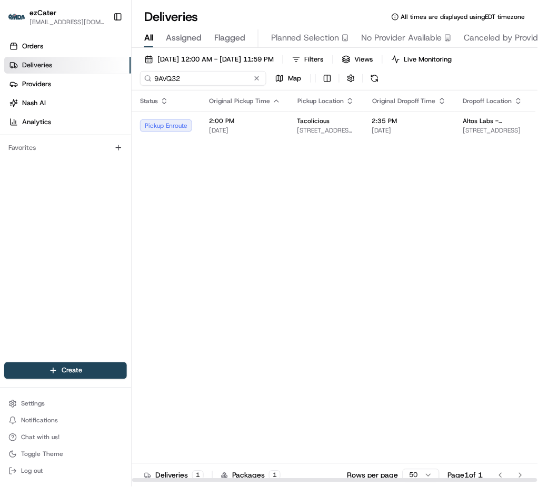
click at [165, 78] on input "9AVQ32" at bounding box center [203, 78] width 126 height 15
paste input "G6CC8C"
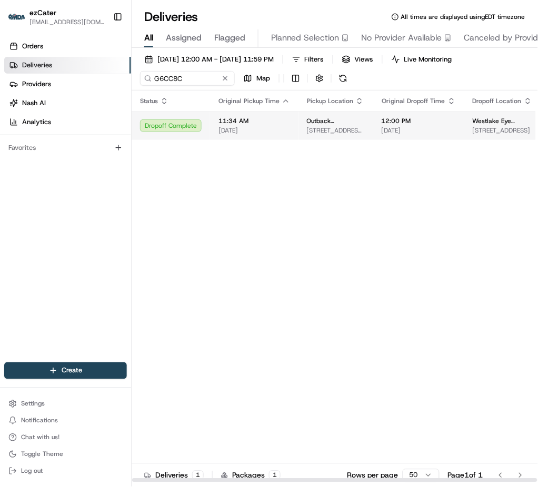
click at [225, 133] on span "[DATE]" at bounding box center [254, 130] width 72 height 8
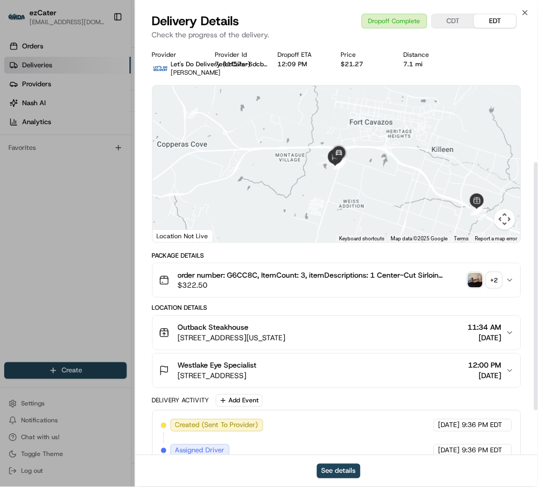
scroll to position [270, 0]
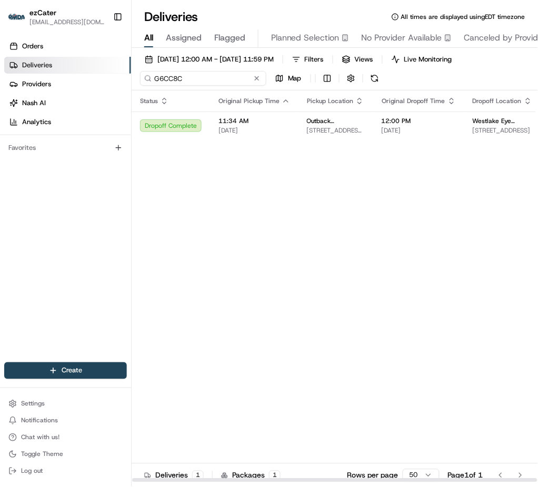
click at [160, 81] on input "G6CC8C" at bounding box center [203, 78] width 126 height 15
paste input "7743PQ"
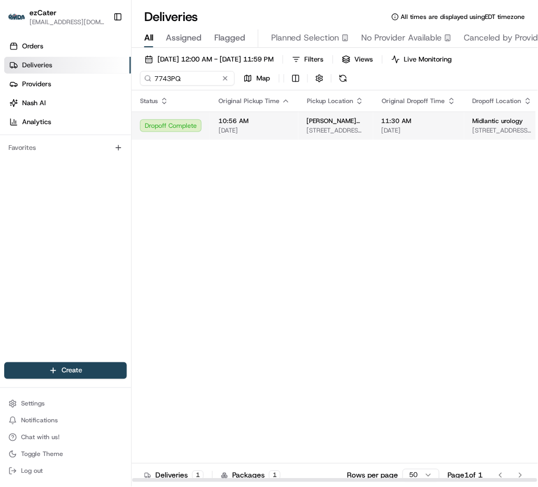
click at [235, 126] on span "[DATE]" at bounding box center [254, 130] width 72 height 8
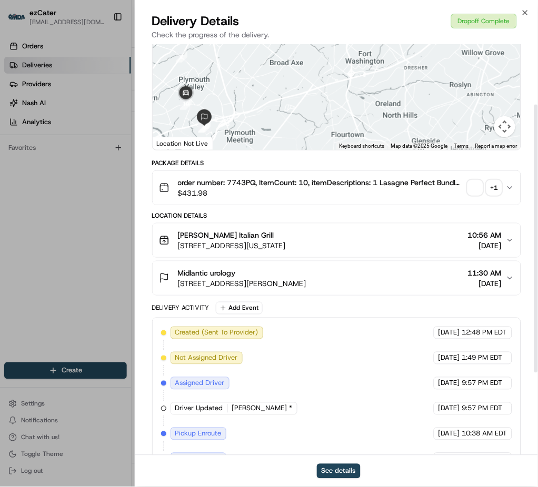
scroll to position [220, 0]
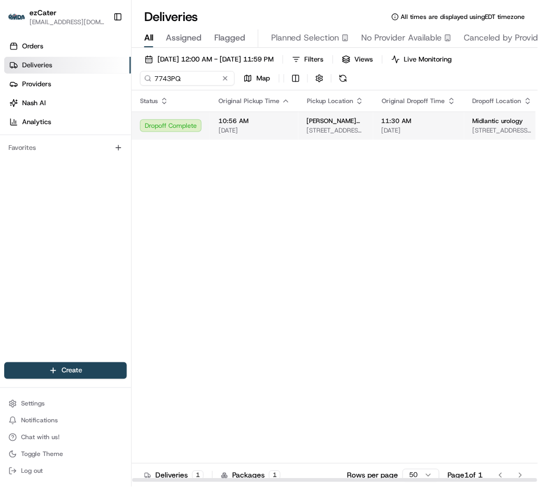
click at [246, 131] on span "[DATE]" at bounding box center [254, 130] width 72 height 8
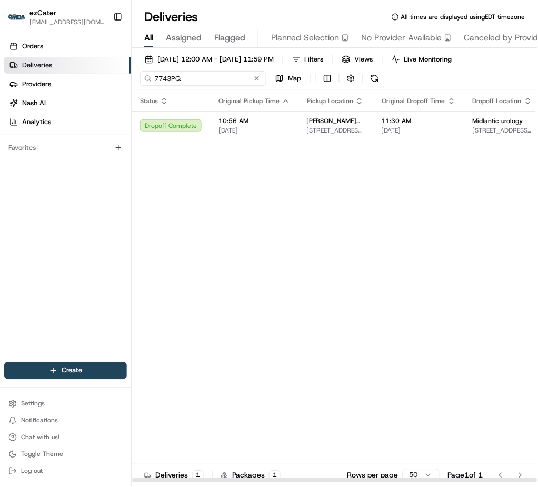
click at [179, 82] on input "7743PQ" at bounding box center [203, 78] width 126 height 15
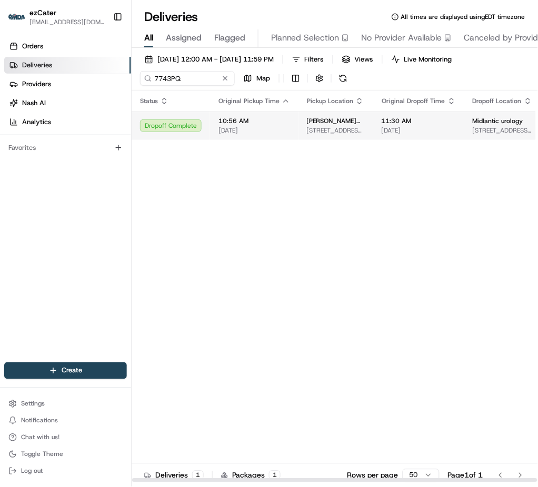
click at [308, 139] on td "[PERSON_NAME] Italian Grill [STREET_ADDRESS][US_STATE]" at bounding box center [335, 126] width 75 height 28
click at [248, 125] on span "10:56 AM" at bounding box center [254, 121] width 72 height 8
click at [225, 135] on td "10:56 AM [DATE]" at bounding box center [254, 126] width 88 height 28
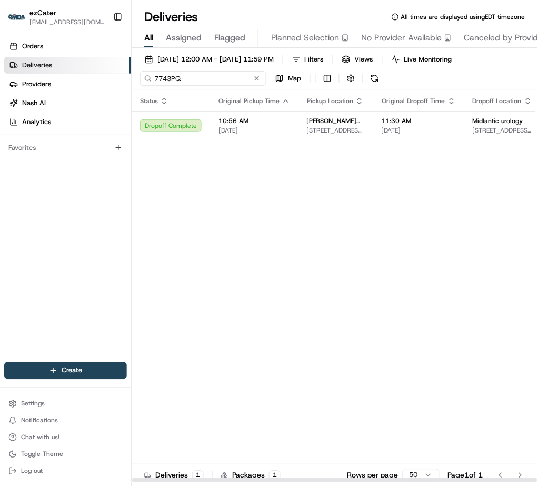
click at [158, 72] on input "7743PQ" at bounding box center [203, 78] width 126 height 15
paste input "G6CC8C"
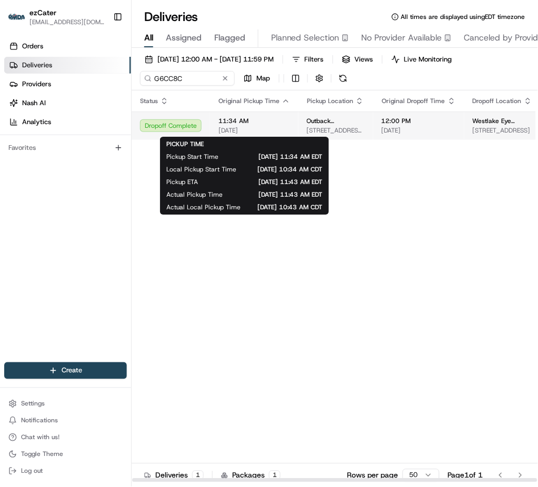
click at [254, 131] on span "[DATE]" at bounding box center [254, 130] width 72 height 8
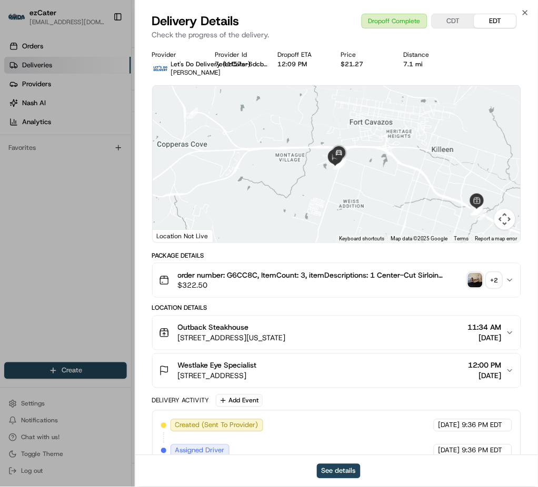
scroll to position [270, 0]
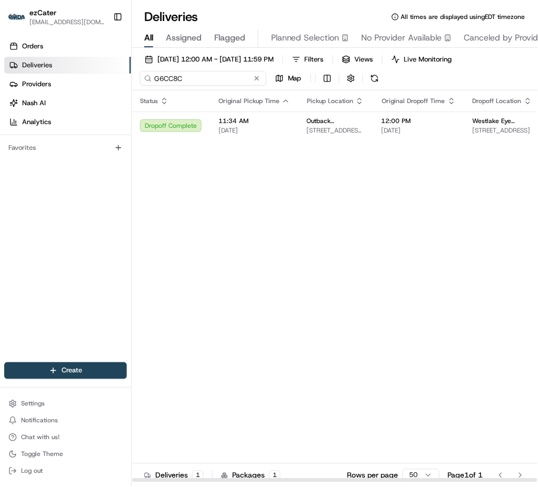
click at [161, 78] on input "G6CC8C" at bounding box center [203, 78] width 126 height 15
paste input "0YYXCV"
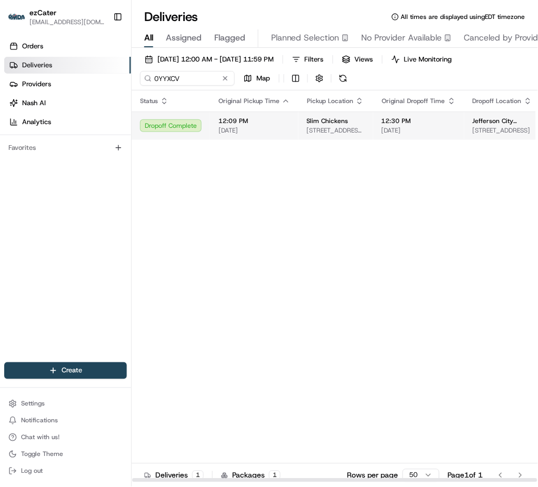
click at [225, 126] on span "[DATE]" at bounding box center [254, 130] width 72 height 8
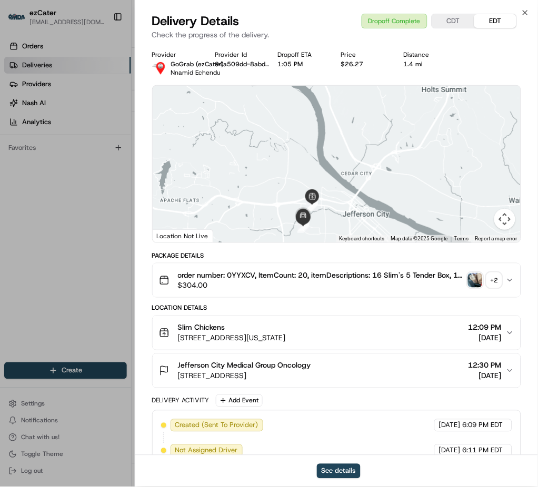
scroll to position [220, 0]
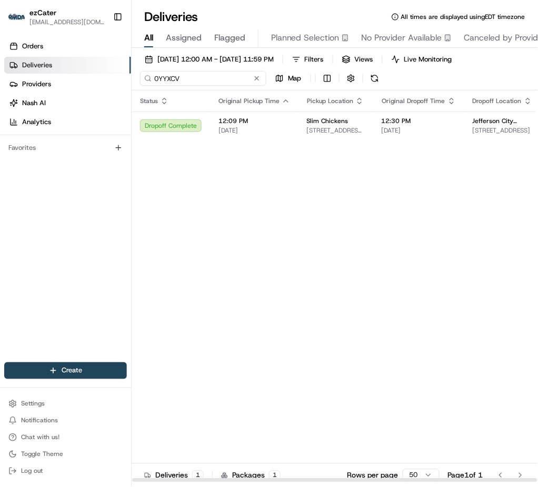
click at [178, 80] on input "0YYXCV" at bounding box center [203, 78] width 126 height 15
paste input "F7JTYW"
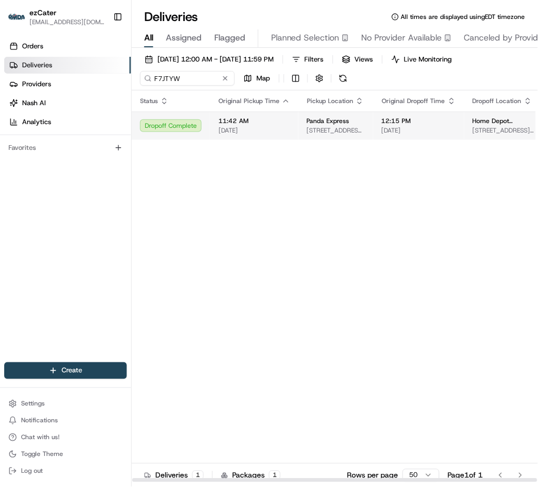
click at [245, 133] on span "[DATE]" at bounding box center [254, 130] width 72 height 8
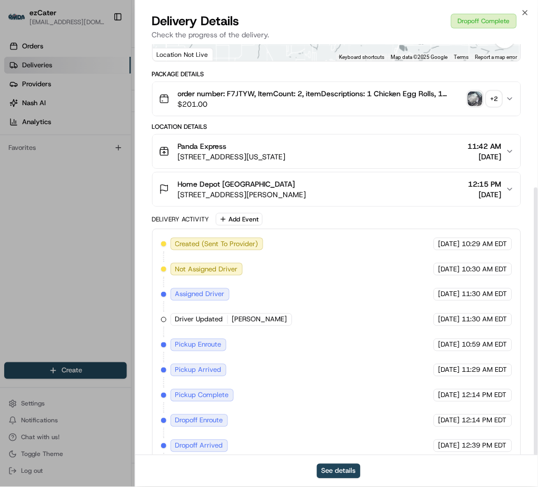
scroll to position [220, 0]
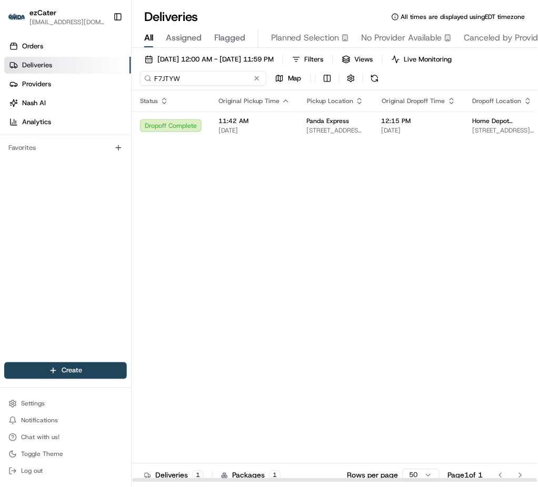
click at [167, 81] on input "F7JTYW" at bounding box center [203, 78] width 126 height 15
paste input "REL-YUR03T"
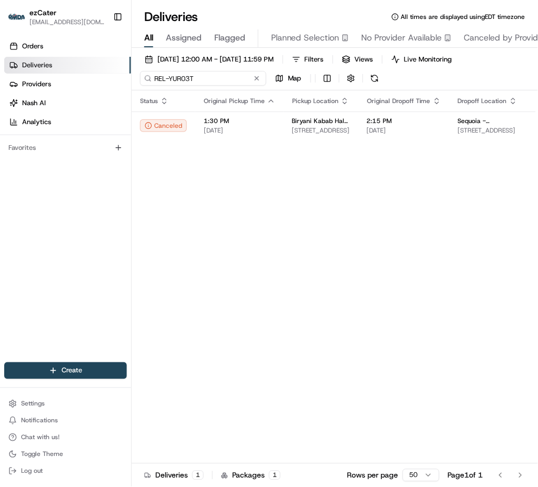
click at [162, 79] on input "REL-YUR03T" at bounding box center [203, 78] width 126 height 15
paste input "779Z1V"
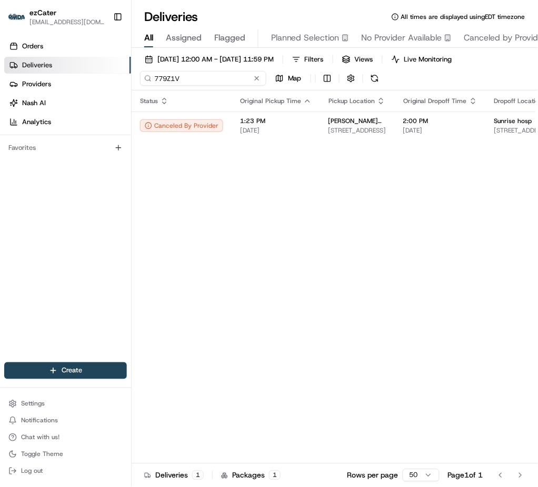
click at [165, 77] on input "779Z1V" at bounding box center [203, 78] width 126 height 15
paste input "REL-YUR03T"
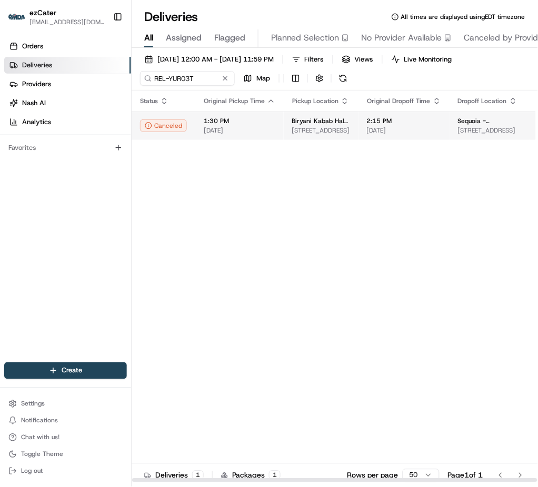
click at [211, 132] on span "[DATE]" at bounding box center [240, 130] width 72 height 8
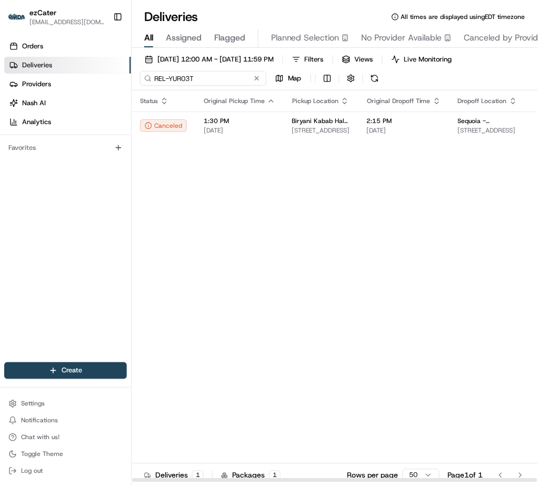
click at [164, 84] on input "REL-YUR03T" at bounding box center [203, 78] width 126 height 15
paste input "10HZ99"
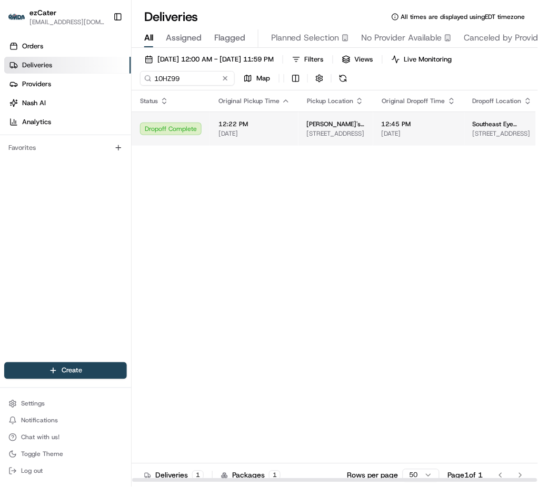
click at [243, 137] on span "[DATE]" at bounding box center [254, 133] width 72 height 8
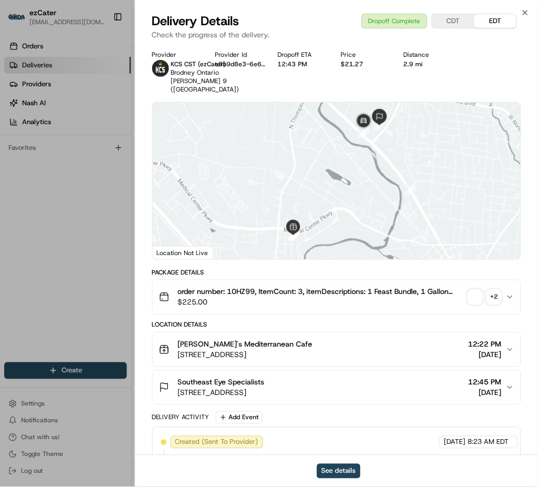
scroll to position [237, 0]
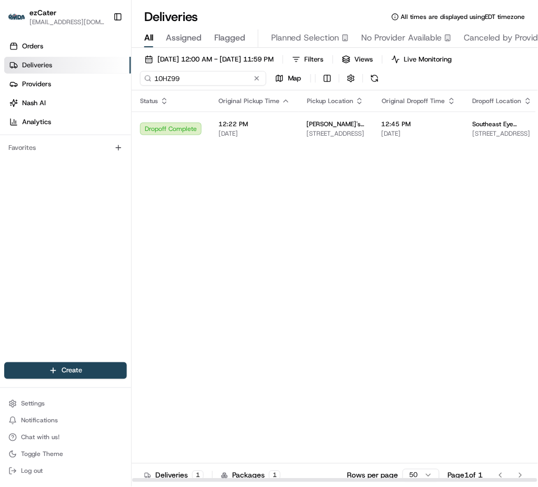
click at [163, 75] on input "10HZ99" at bounding box center [203, 78] width 126 height 15
paste input "ZJUCA6"
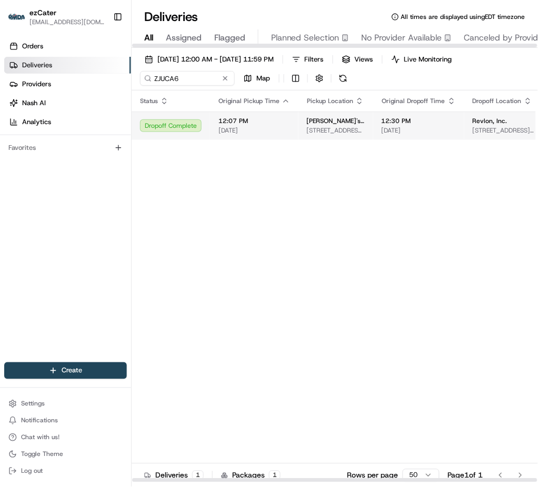
click at [224, 127] on span "[DATE]" at bounding box center [254, 130] width 72 height 8
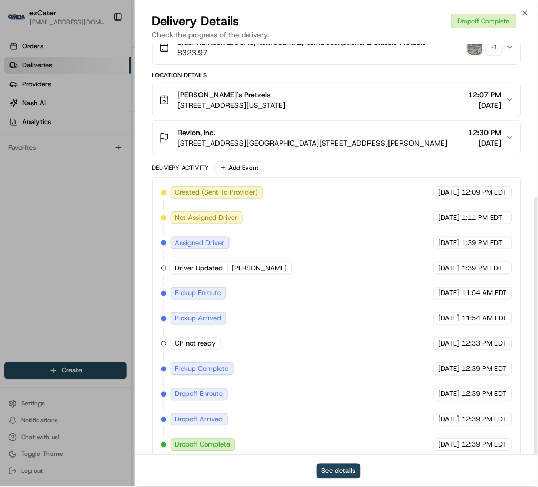
scroll to position [245, 0]
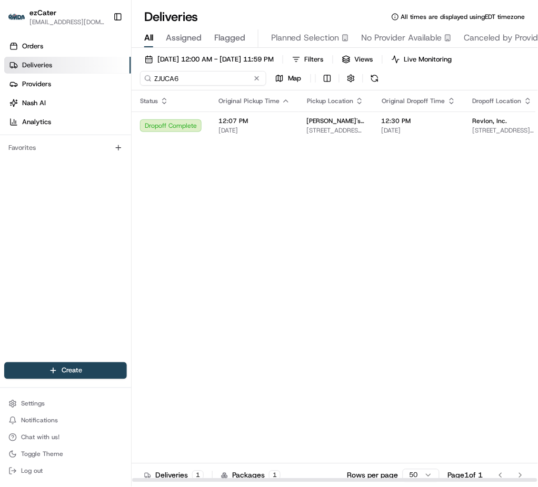
click at [156, 85] on input "ZJUCA6" at bounding box center [203, 78] width 126 height 15
paste input "REL-W243GG"
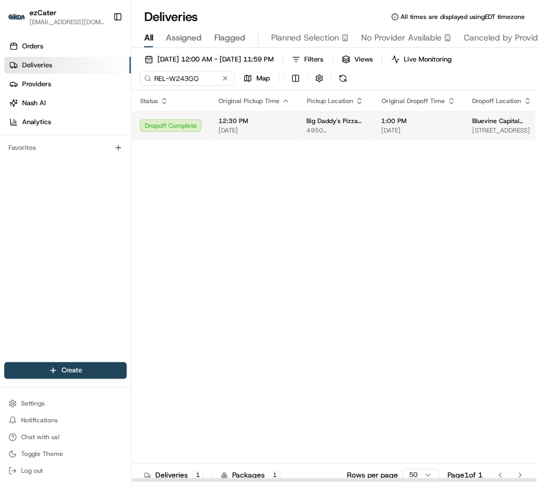
click at [220, 125] on div "12:30 PM [DATE]" at bounding box center [254, 126] width 72 height 18
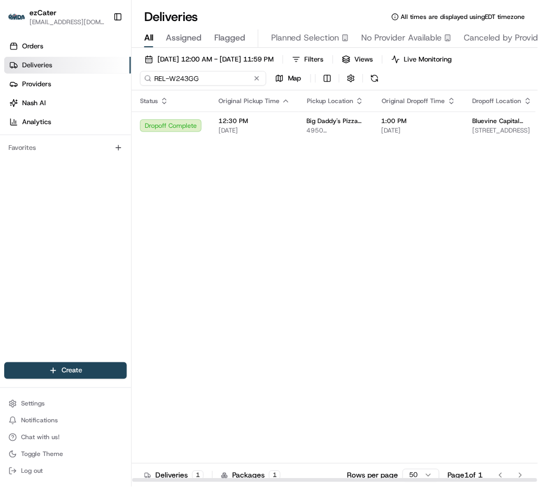
click at [164, 80] on input "REL-W243GG" at bounding box center [203, 78] width 126 height 15
paste input "40Z3J"
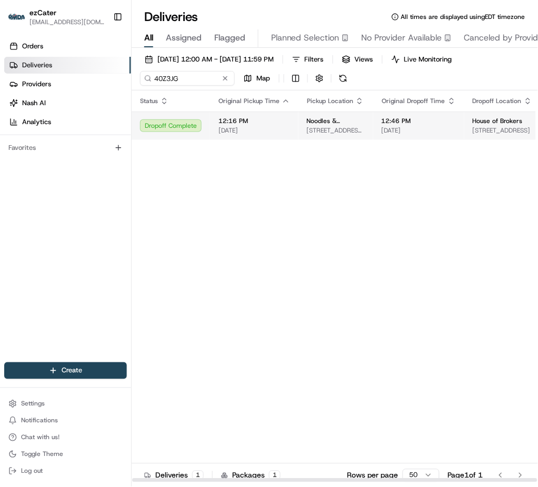
click at [221, 134] on span "[DATE]" at bounding box center [254, 130] width 72 height 8
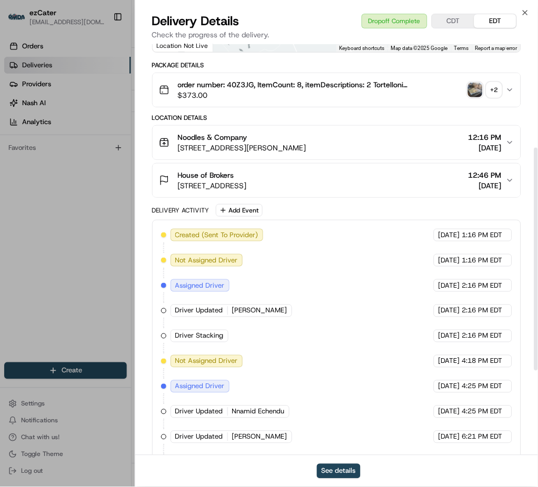
scroll to position [346, 0]
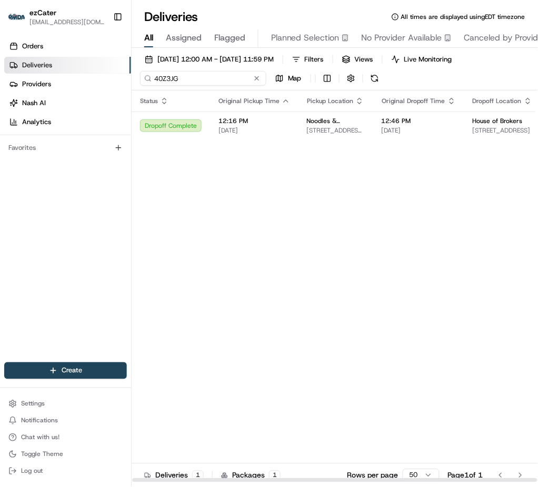
click at [167, 80] on input "40Z3JG" at bounding box center [203, 78] width 126 height 15
paste input "2785R2"
click at [204, 120] on td "Dropoff Complete" at bounding box center [171, 126] width 78 height 28
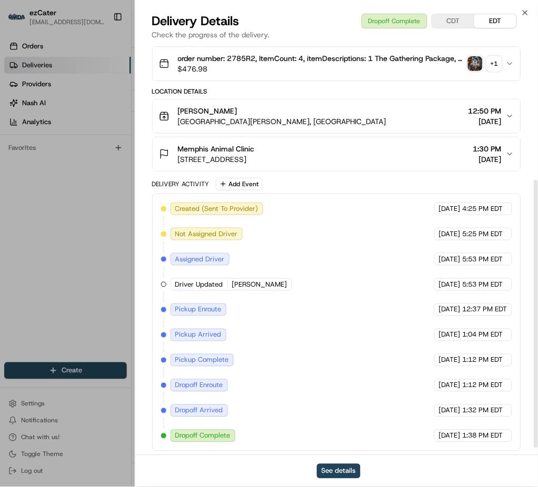
scroll to position [220, 0]
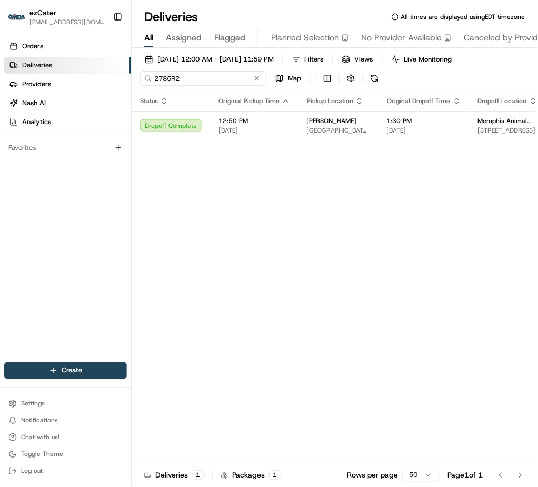
click at [162, 77] on input "2785R2" at bounding box center [203, 78] width 126 height 15
paste input "FV3U45"
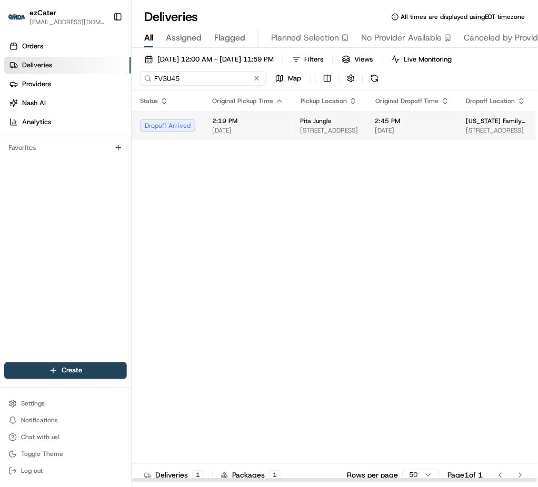
type input "FV3U45"
click at [216, 124] on span "2:19 PM" at bounding box center [248, 121] width 72 height 8
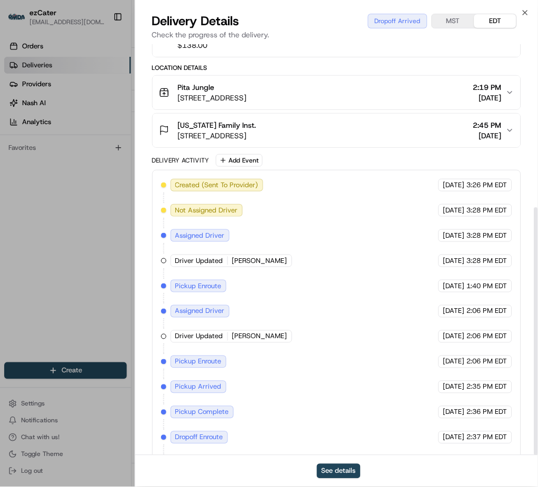
scroll to position [270, 0]
